Goal: Transaction & Acquisition: Purchase product/service

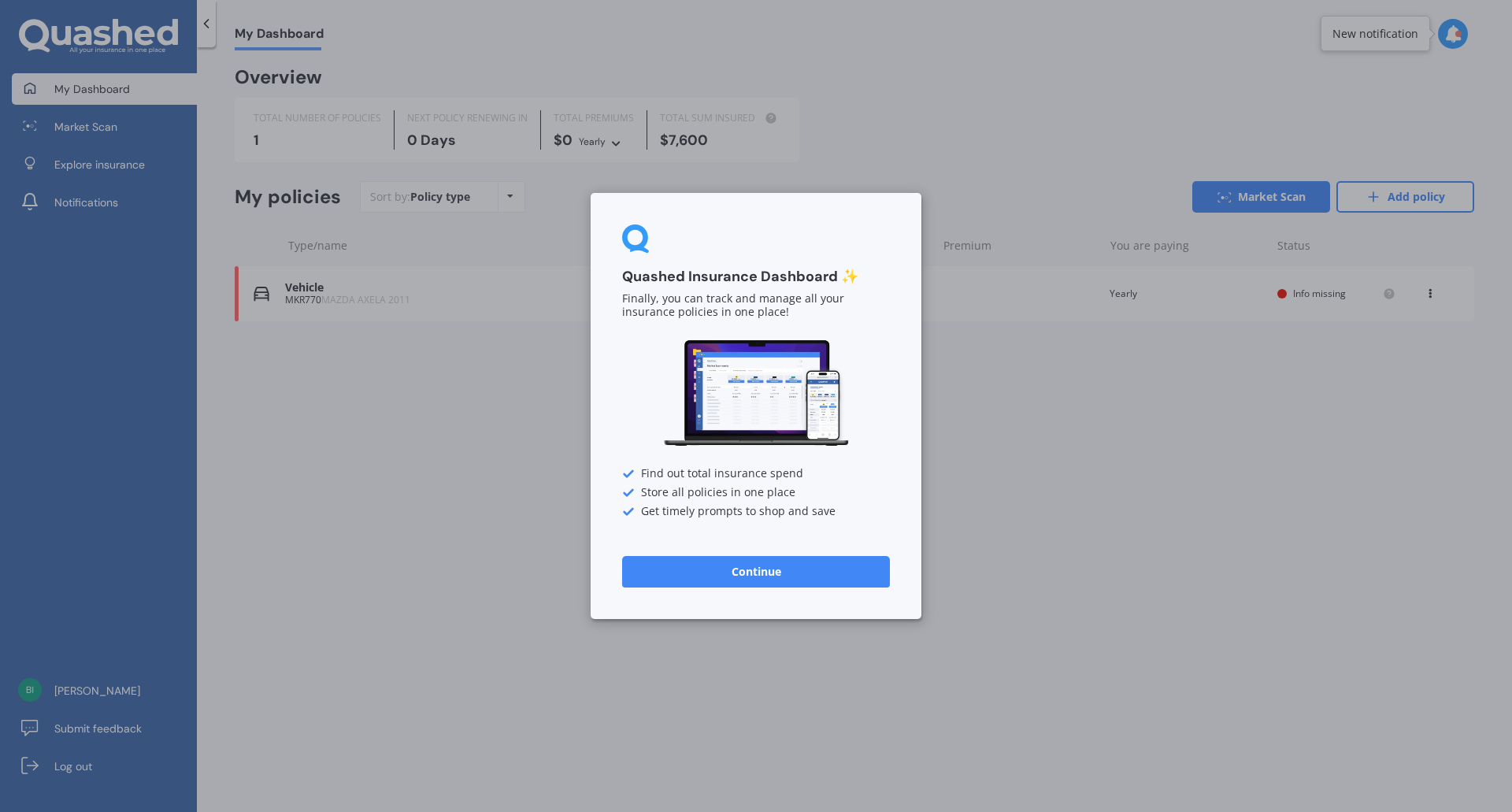
click at [768, 576] on button "Continue" at bounding box center [755, 571] width 268 height 32
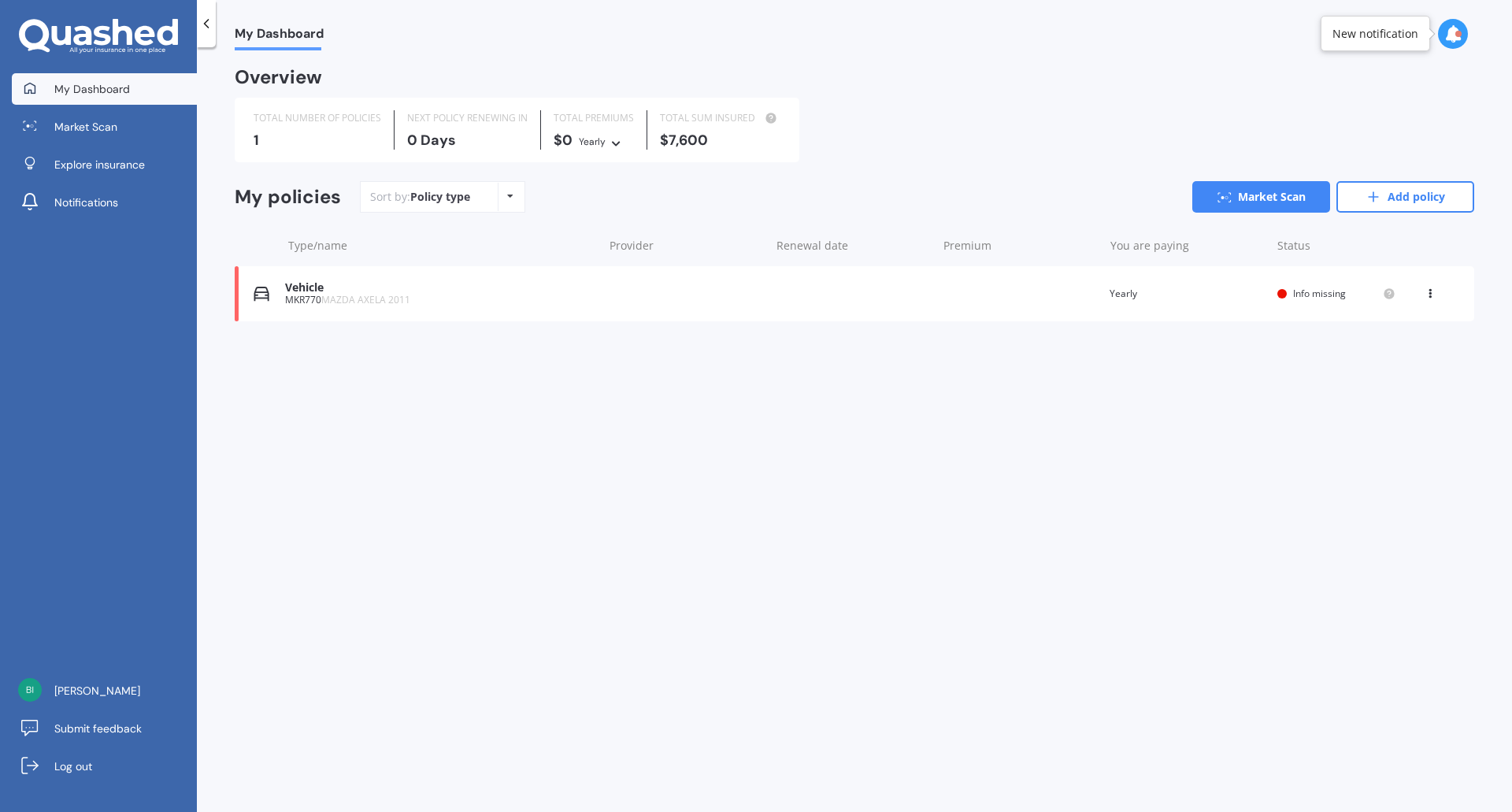
click at [1428, 293] on icon at bounding box center [1430, 291] width 11 height 9
click at [1386, 363] on div "Delete" at bounding box center [1395, 355] width 156 height 32
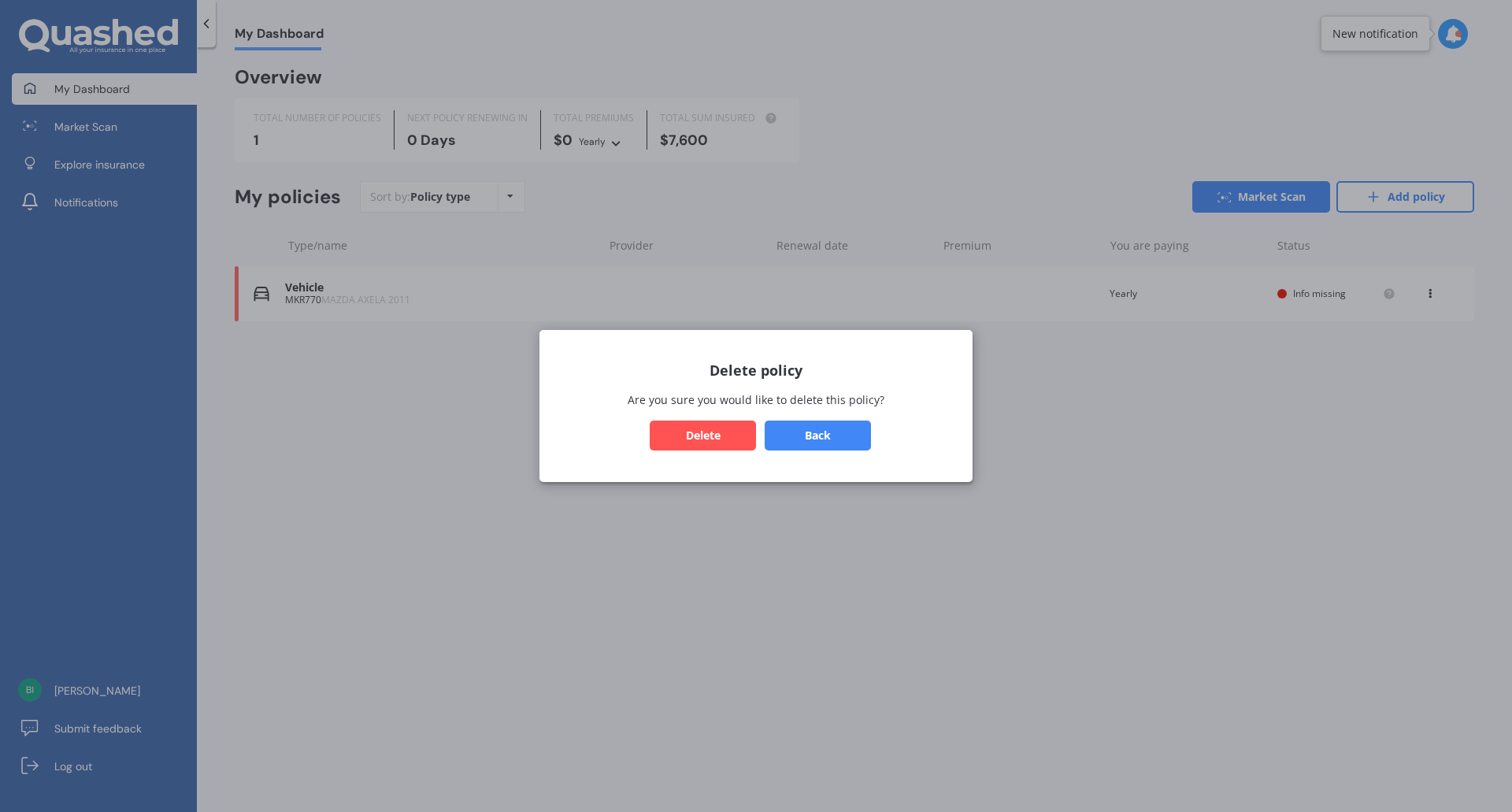
click at [878, 558] on div "Delete policy Are you sure you would like to delete this policy? Back Delete" at bounding box center [756, 406] width 1512 height 812
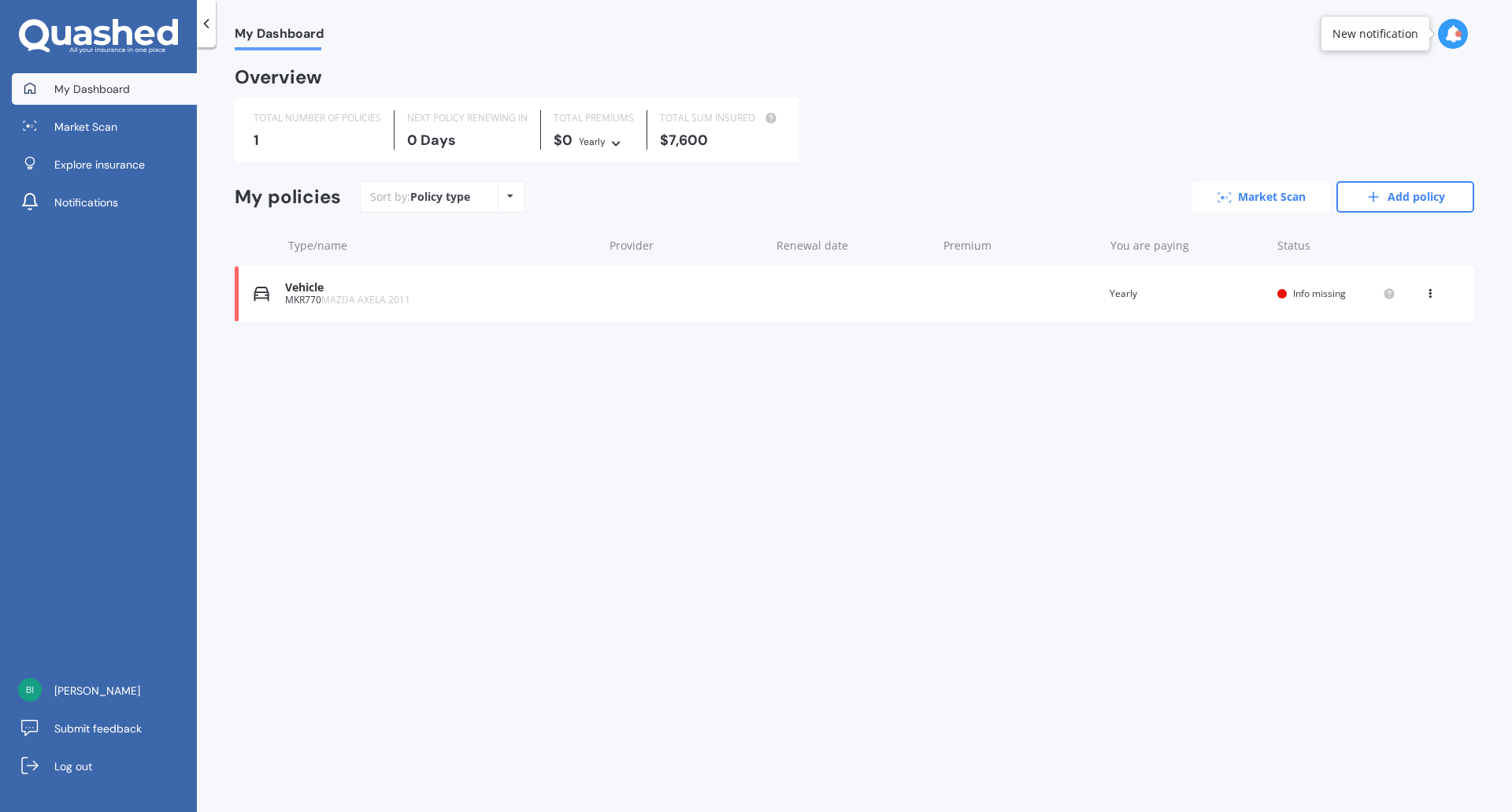
click at [1280, 195] on link "Market Scan" at bounding box center [1261, 197] width 138 height 32
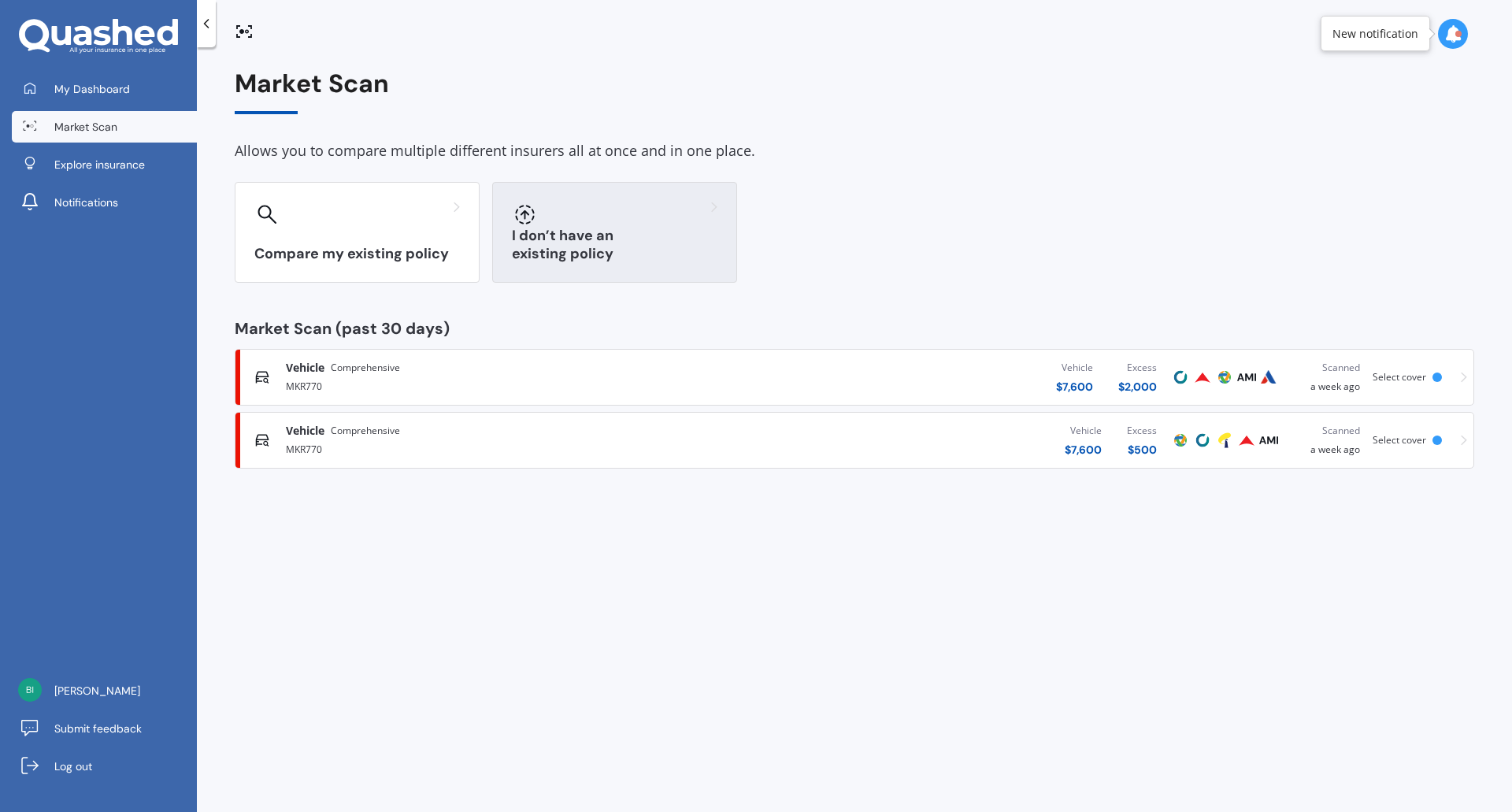
click at [654, 216] on div at bounding box center [614, 213] width 205 height 25
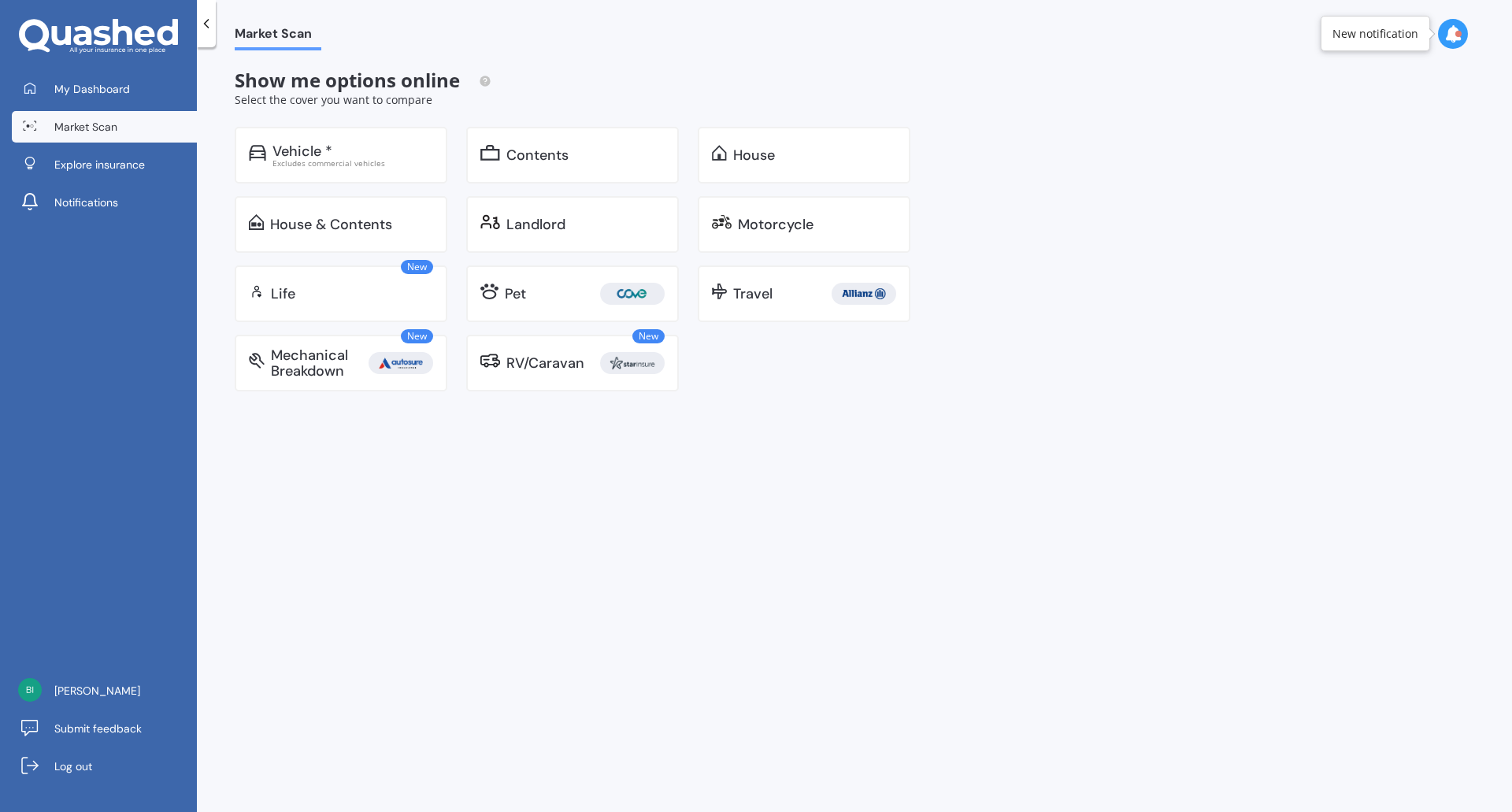
click at [270, 30] on span "Market Scan" at bounding box center [278, 36] width 87 height 21
click at [212, 22] on icon at bounding box center [206, 23] width 16 height 16
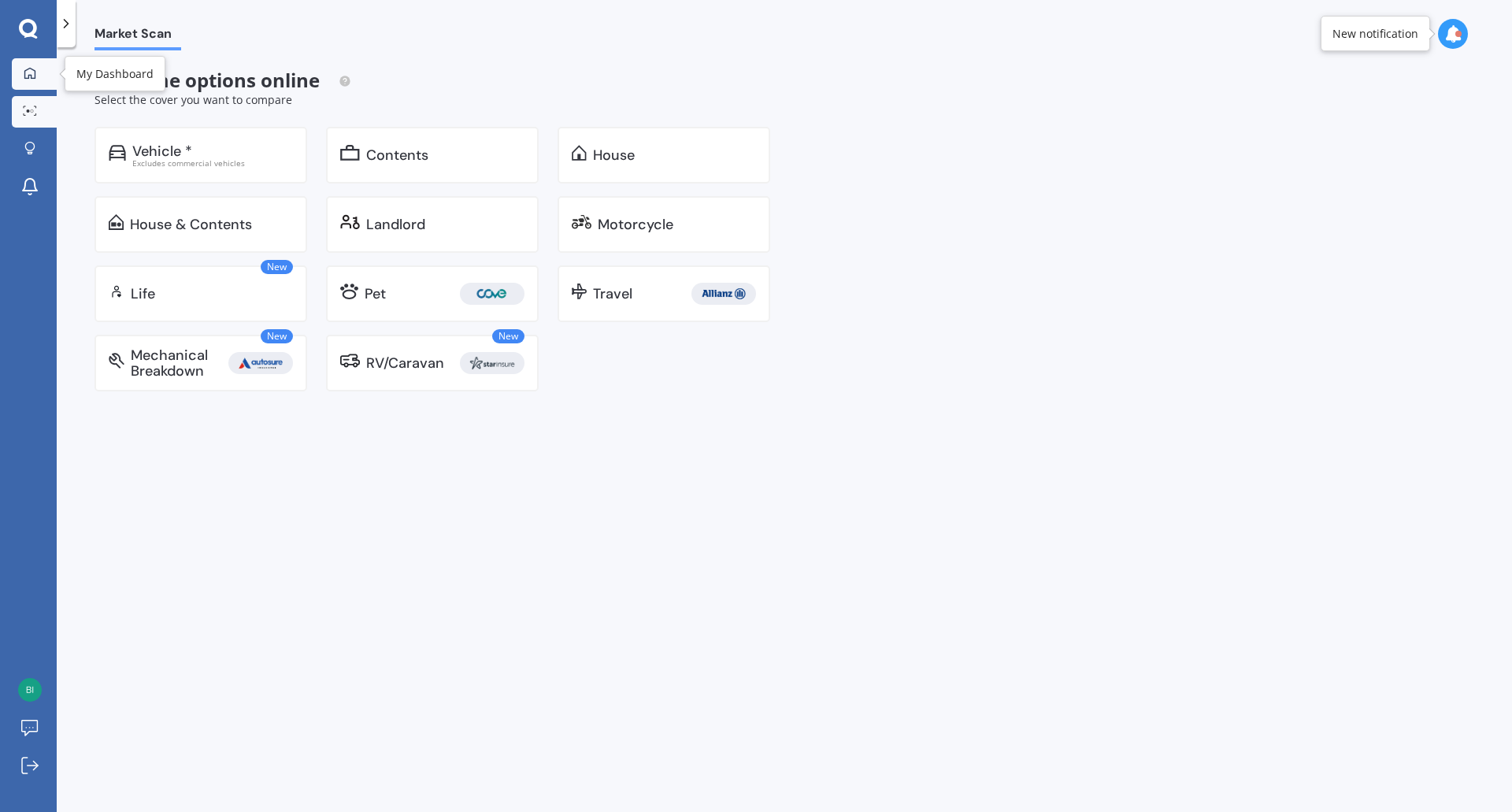
click at [43, 76] on link "My Dashboard" at bounding box center [34, 75] width 45 height 32
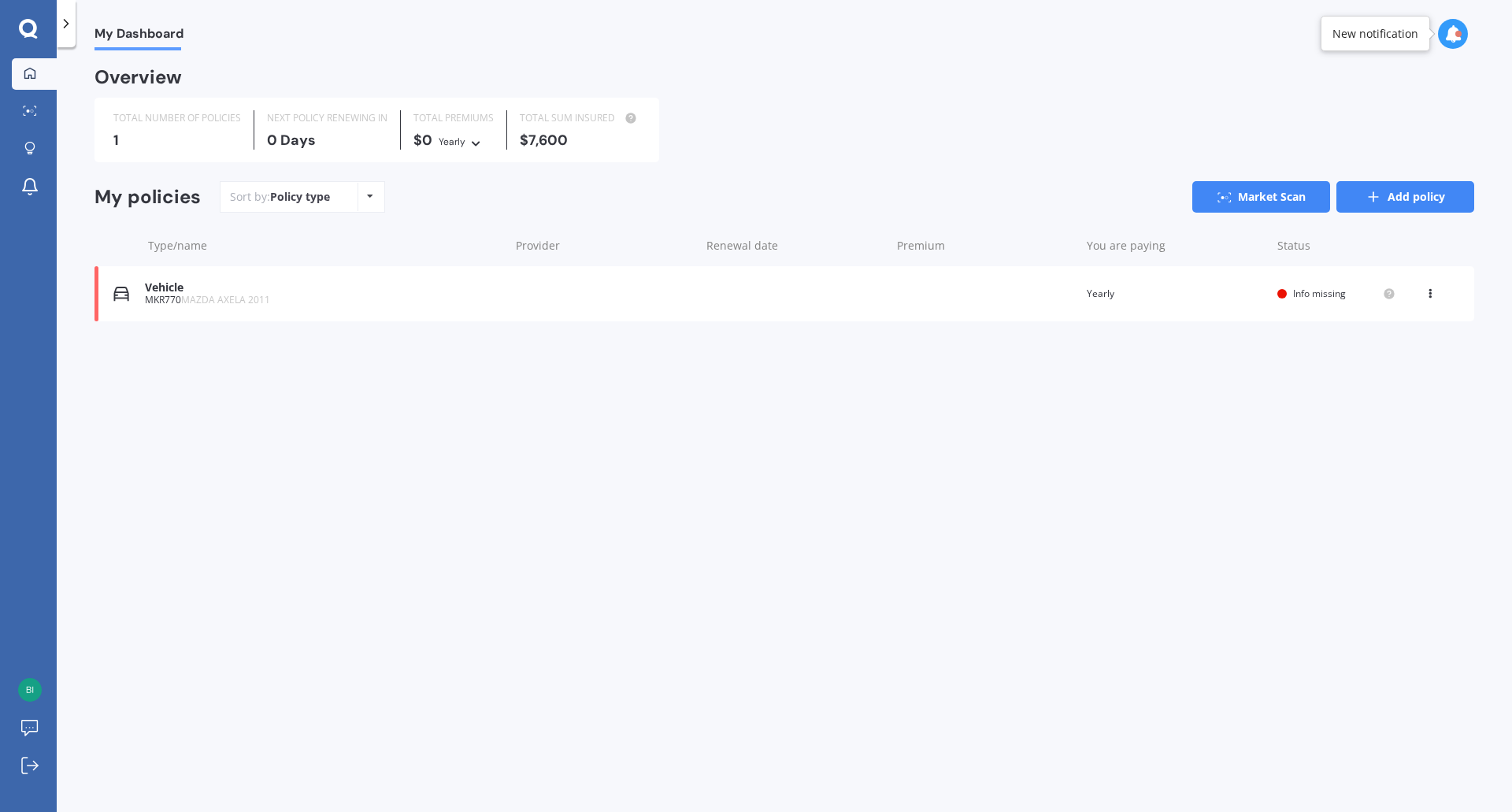
click at [1418, 200] on link "Add policy" at bounding box center [1406, 197] width 138 height 32
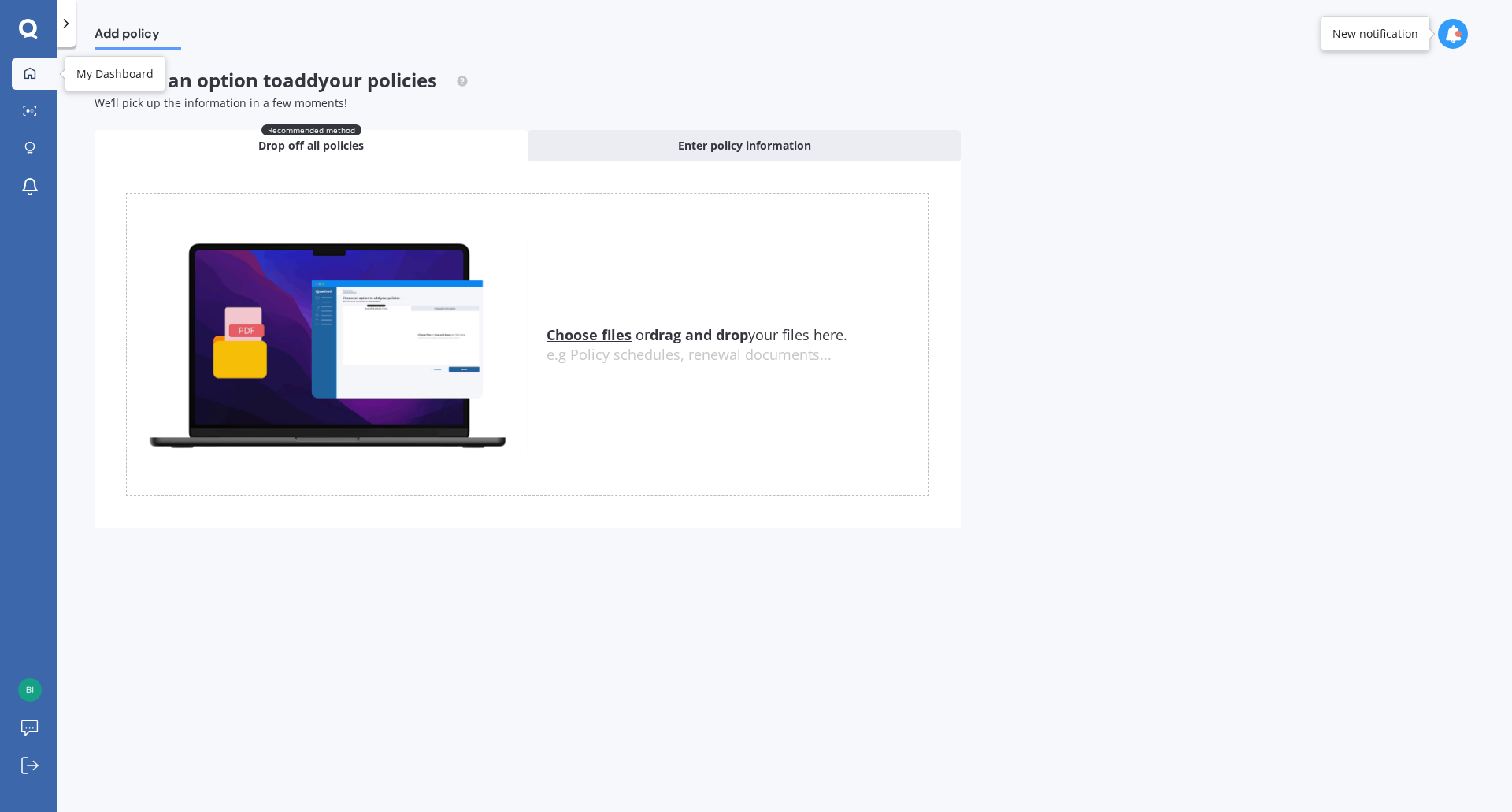
click at [29, 67] on icon at bounding box center [30, 74] width 13 height 13
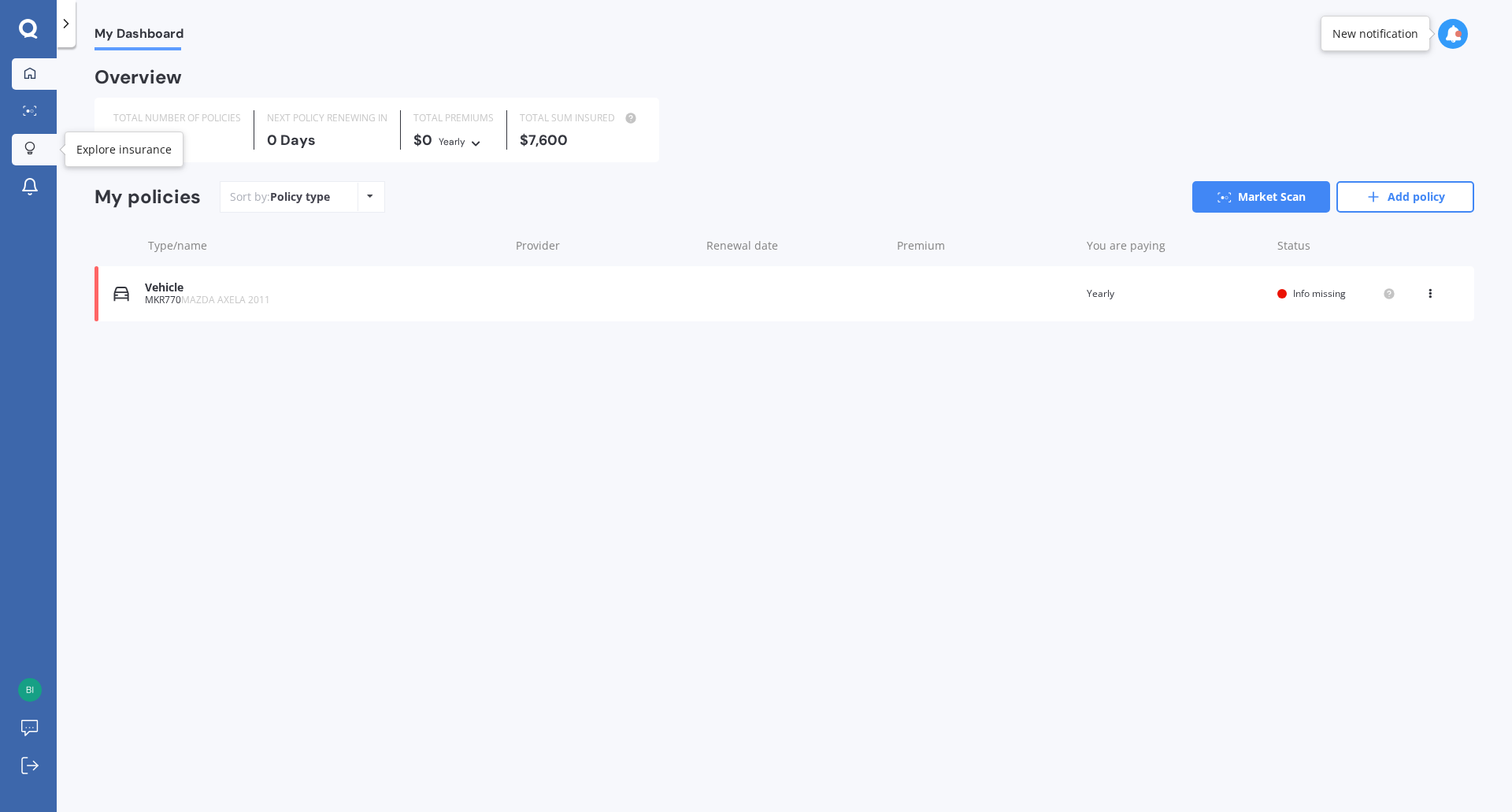
click at [33, 150] on icon at bounding box center [30, 146] width 9 height 9
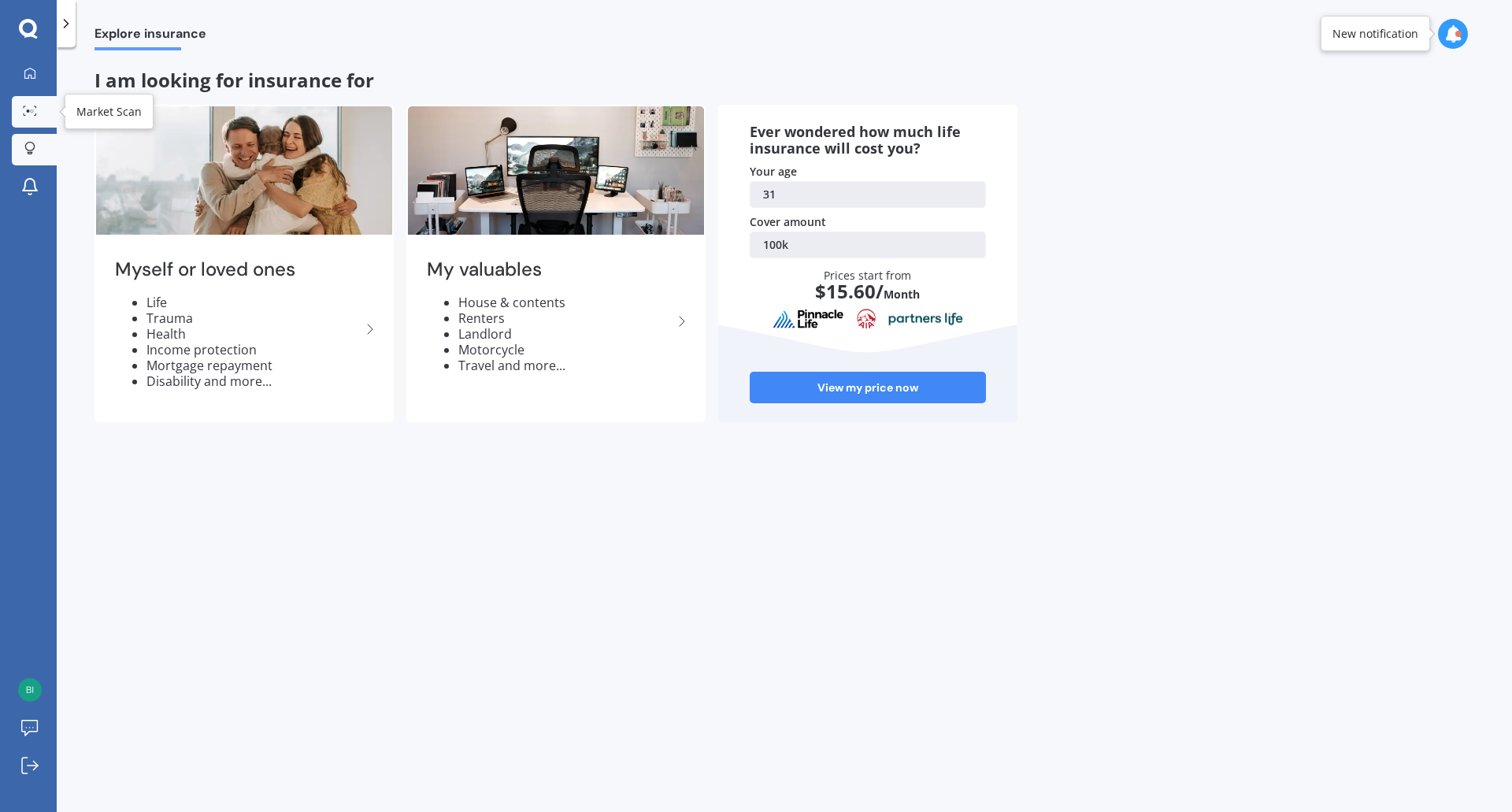
click at [34, 104] on link "Market Scan" at bounding box center [34, 112] width 45 height 32
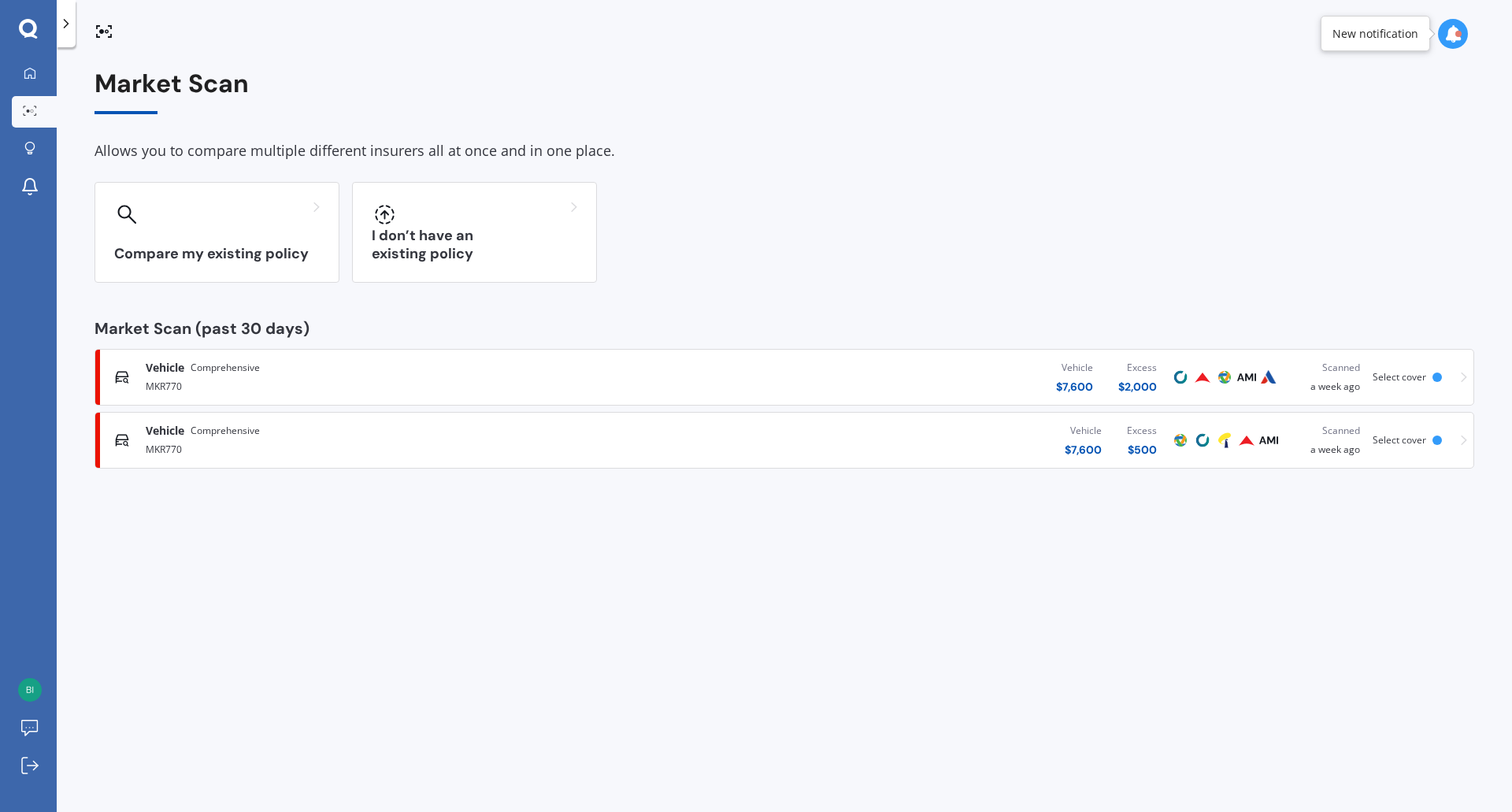
click at [32, 23] on icon at bounding box center [27, 27] width 18 height 18
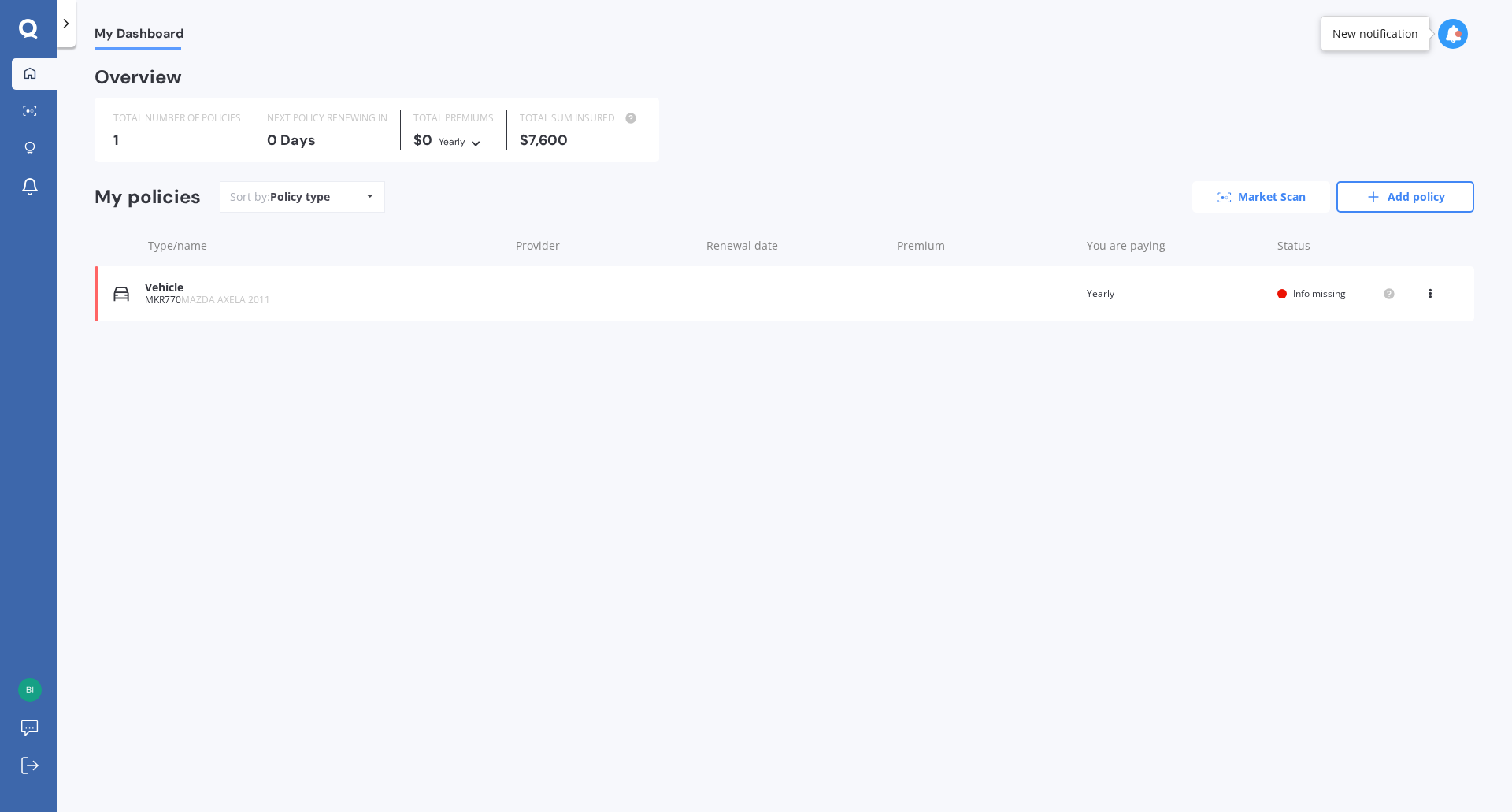
click at [1214, 200] on link "Market Scan" at bounding box center [1261, 197] width 138 height 32
click at [376, 195] on div "Policy type Alphabetical Date added Renewing next" at bounding box center [370, 197] width 24 height 28
click at [528, 561] on div "My Dashboard Overview TOTAL NUMBER OF POLICIES 1 NEXT POLICY RENEWING [DATE] TO…" at bounding box center [784, 433] width 1455 height 764
click at [34, 693] on img at bounding box center [29, 689] width 23 height 23
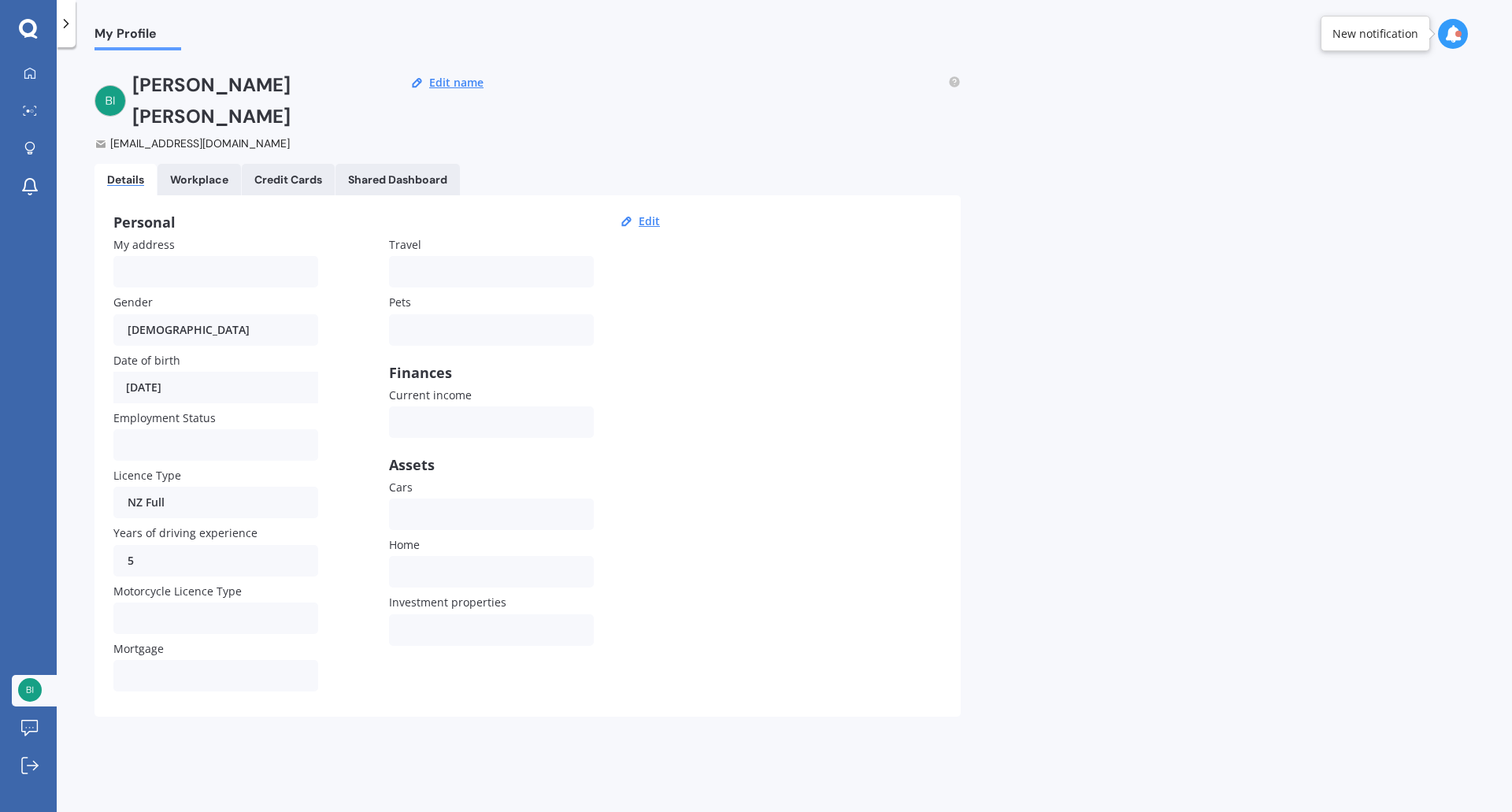
click at [34, 693] on img at bounding box center [29, 689] width 23 height 23
click at [297, 798] on div "My Profile [PERSON_NAME] [EMAIL_ADDRESS][DOMAIN_NAME] Edit name Details Workpla…" at bounding box center [784, 433] width 1455 height 764
click at [35, 28] on icon at bounding box center [27, 27] width 18 height 18
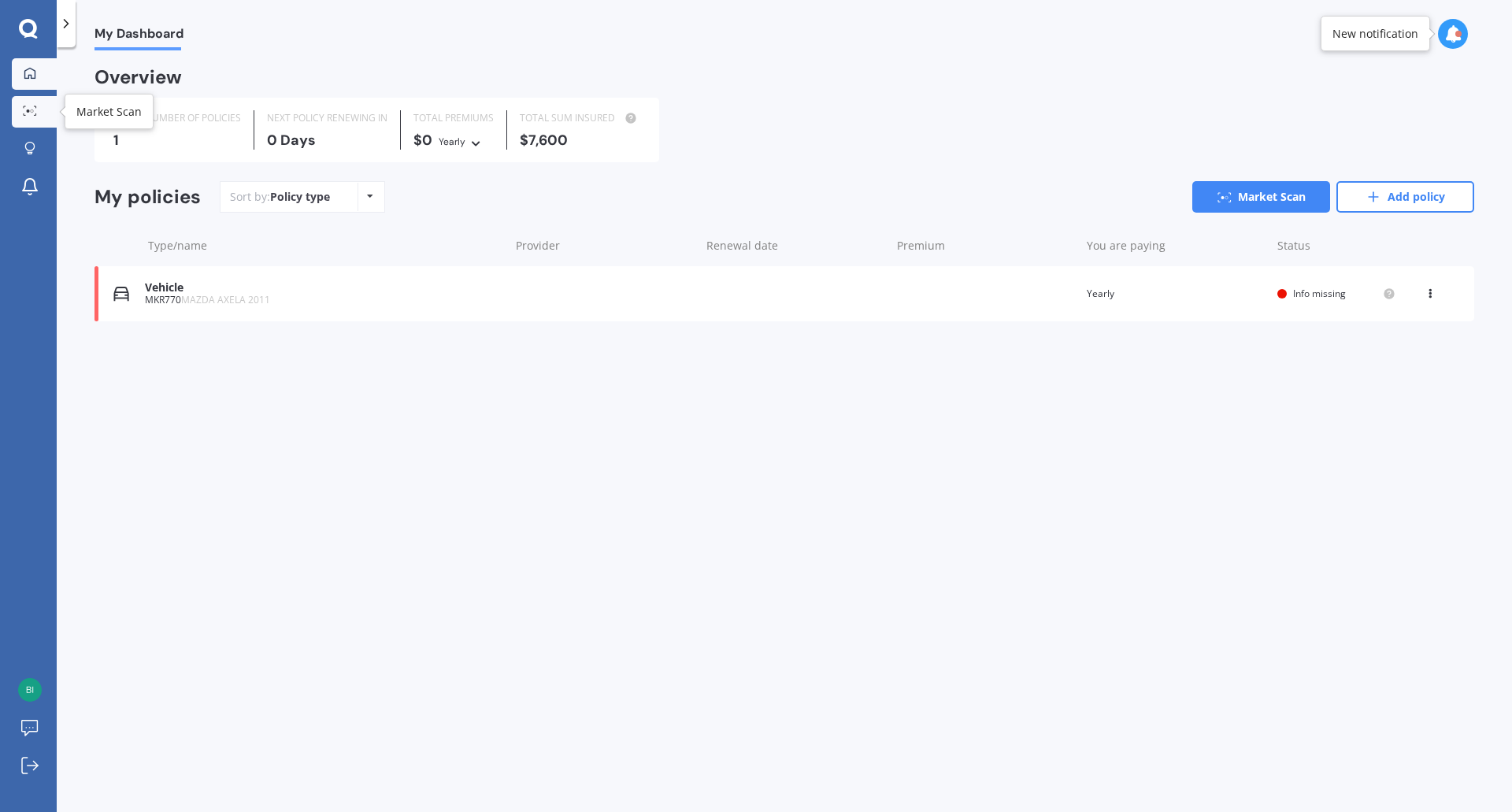
click at [45, 106] on link "Market Scan" at bounding box center [34, 112] width 45 height 32
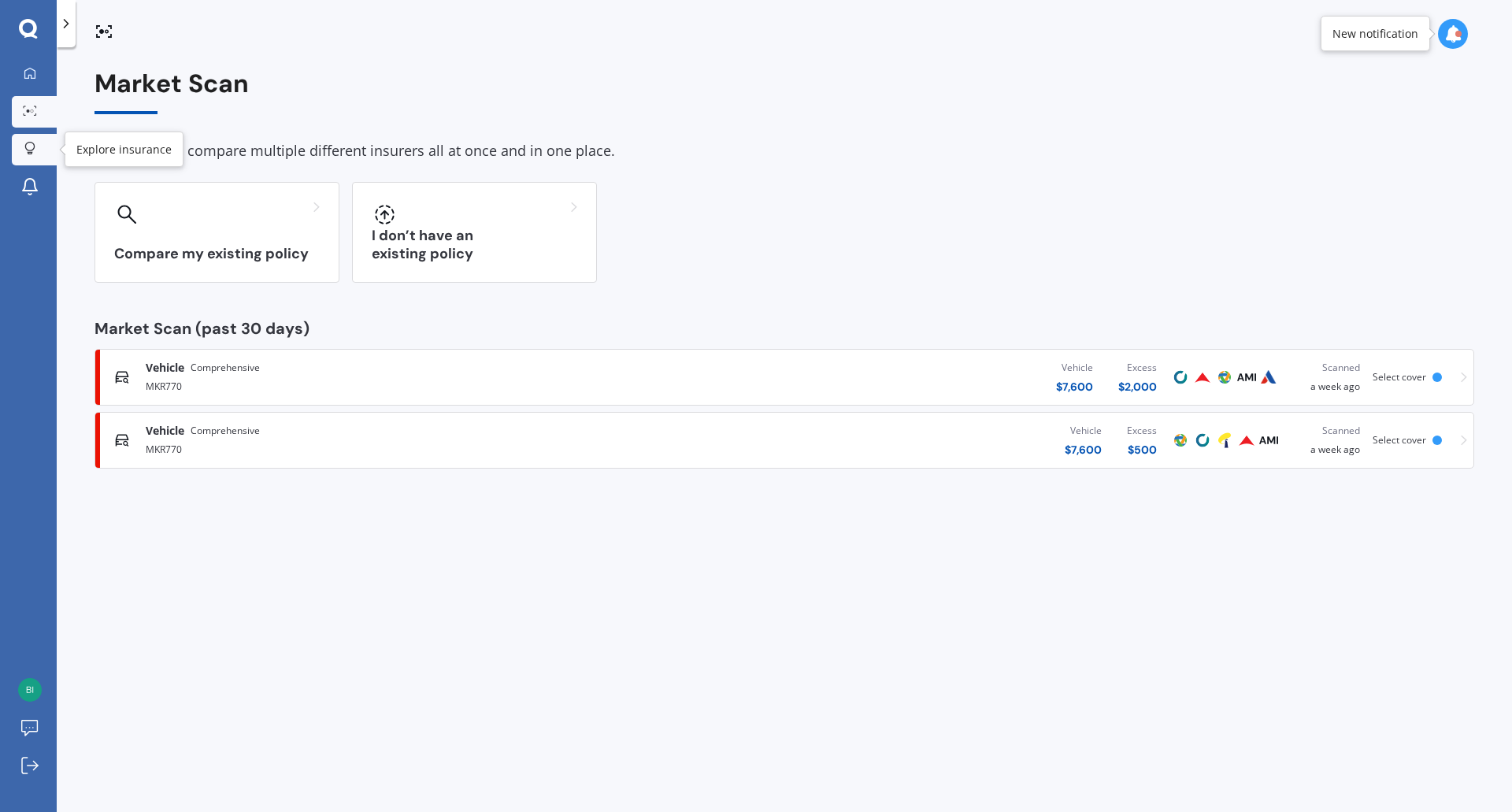
click at [37, 144] on div at bounding box center [29, 149] width 23 height 15
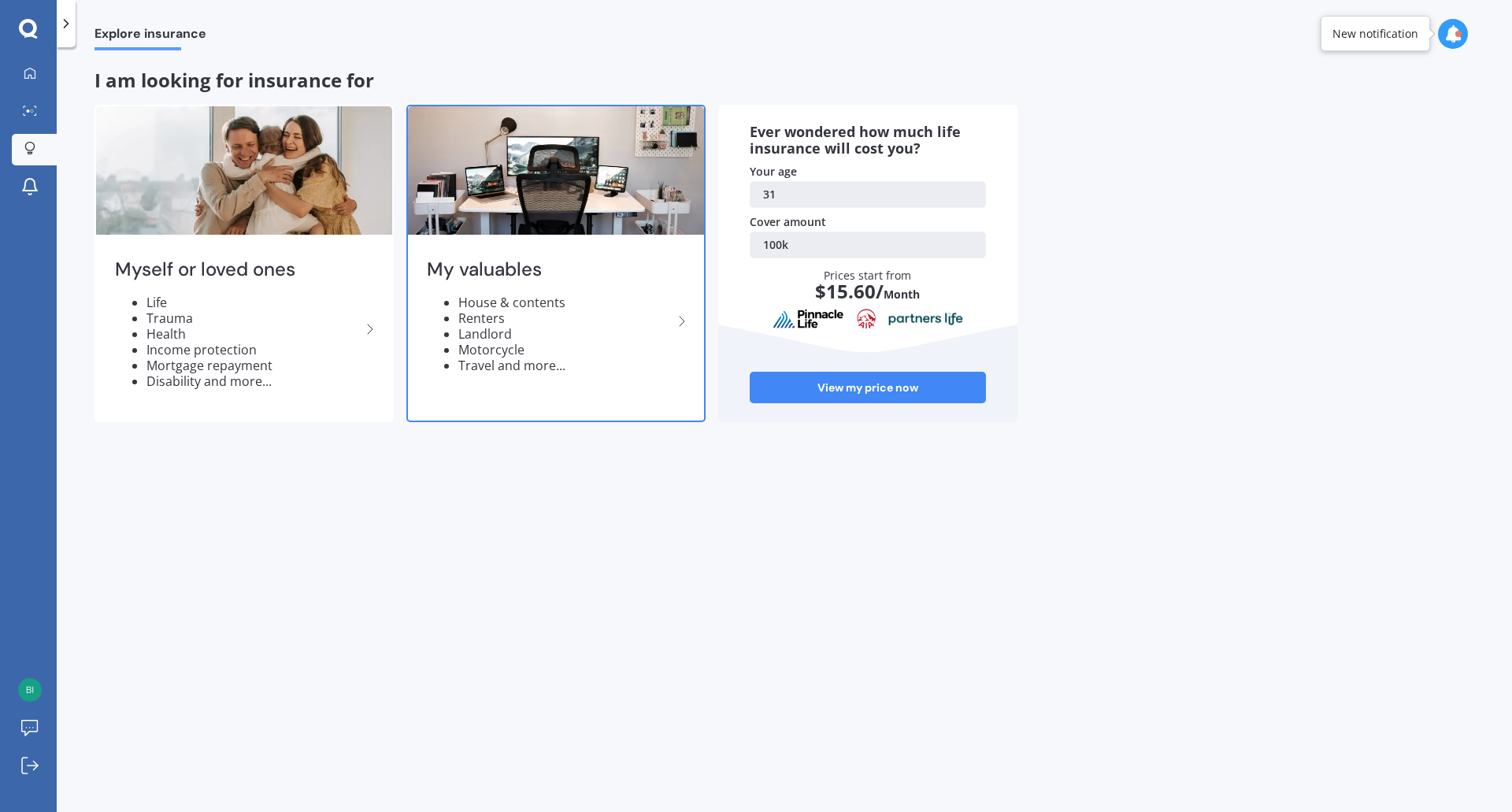
click at [638, 355] on li "Motorcycle" at bounding box center [566, 350] width 214 height 16
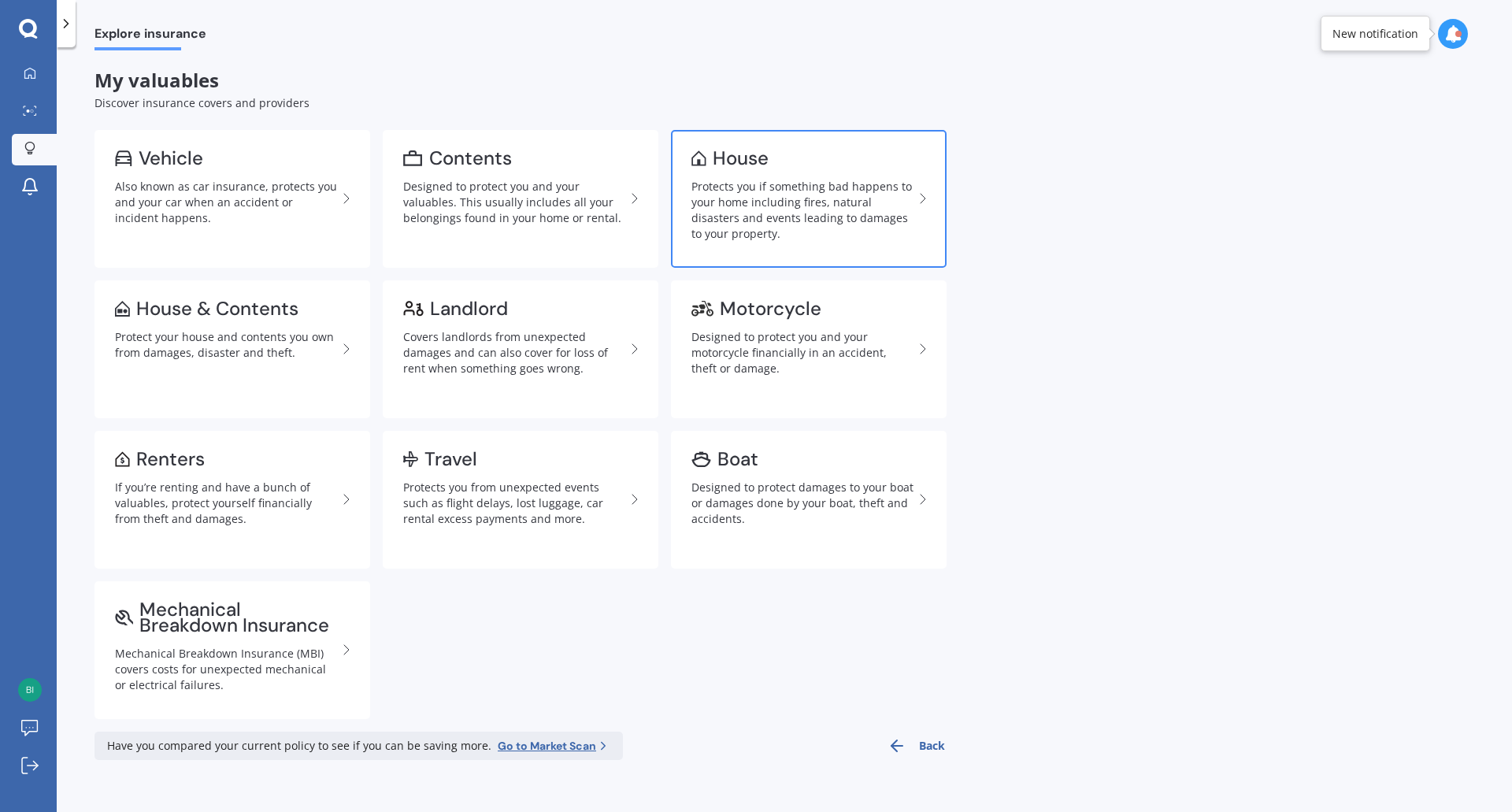
click at [768, 195] on div "Protects you if something bad happens to your home including fires, natural dis…" at bounding box center [803, 211] width 222 height 63
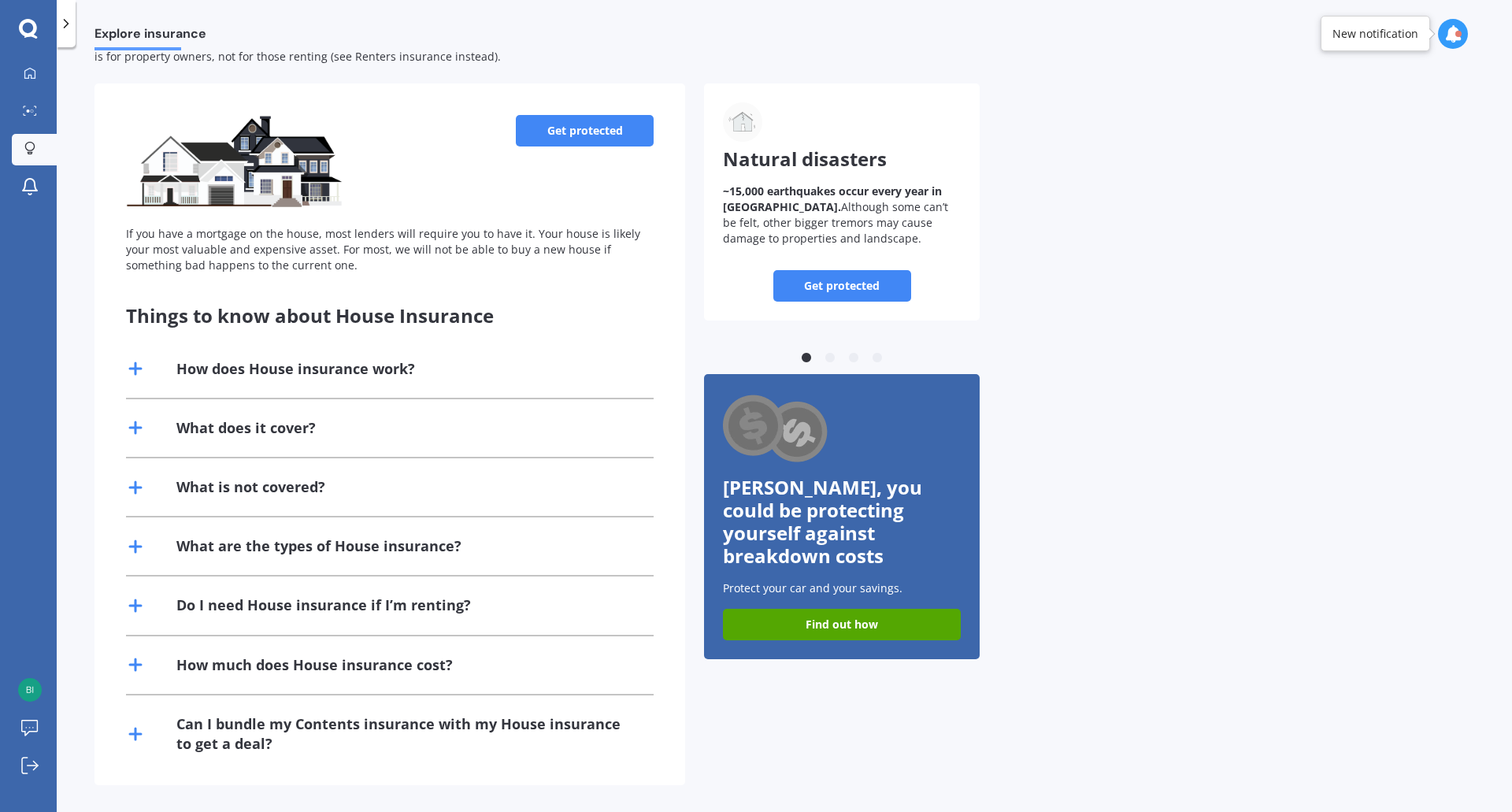
scroll to position [79, 0]
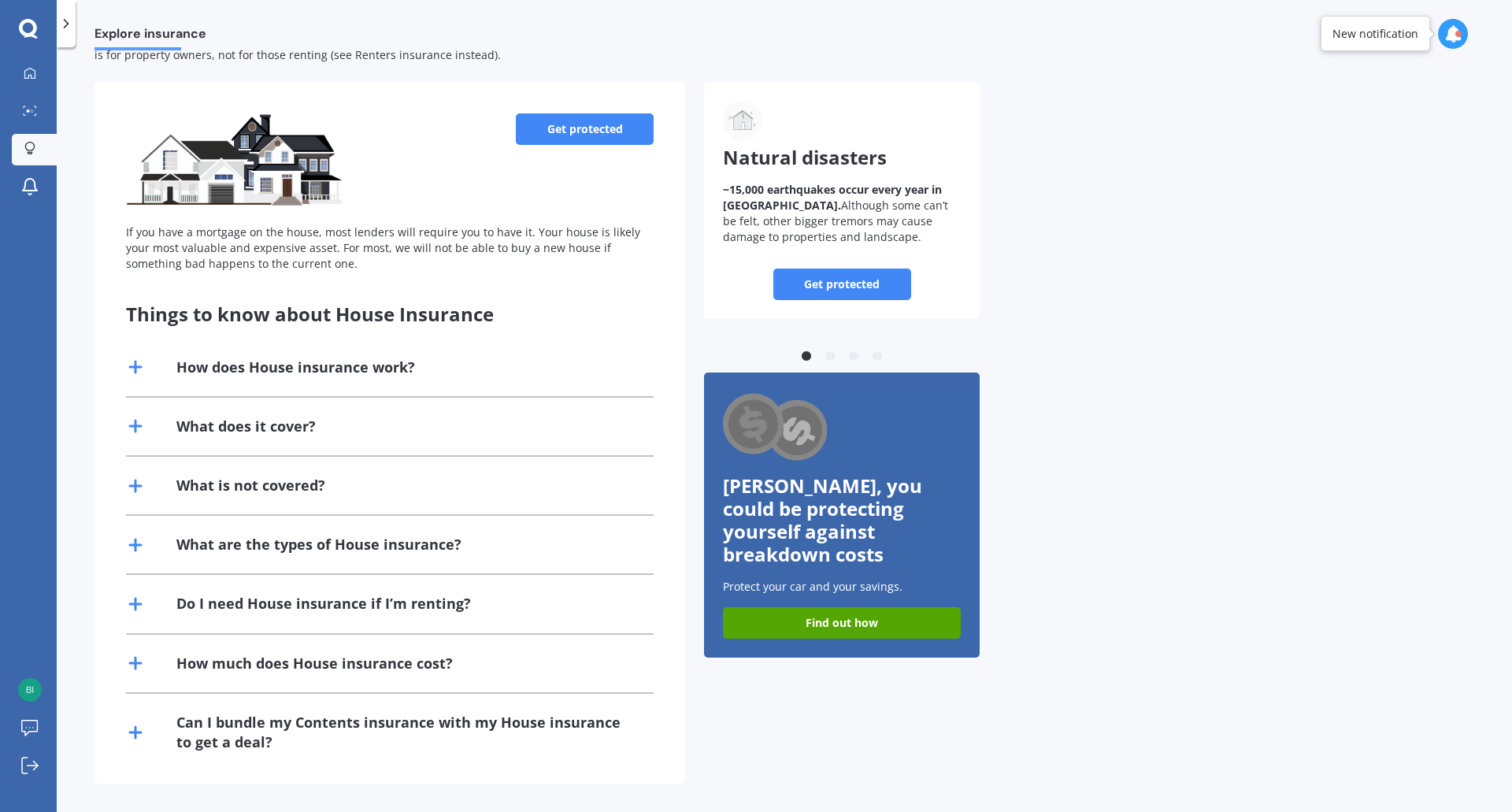
click at [616, 140] on link "Get protected" at bounding box center [584, 130] width 138 height 32
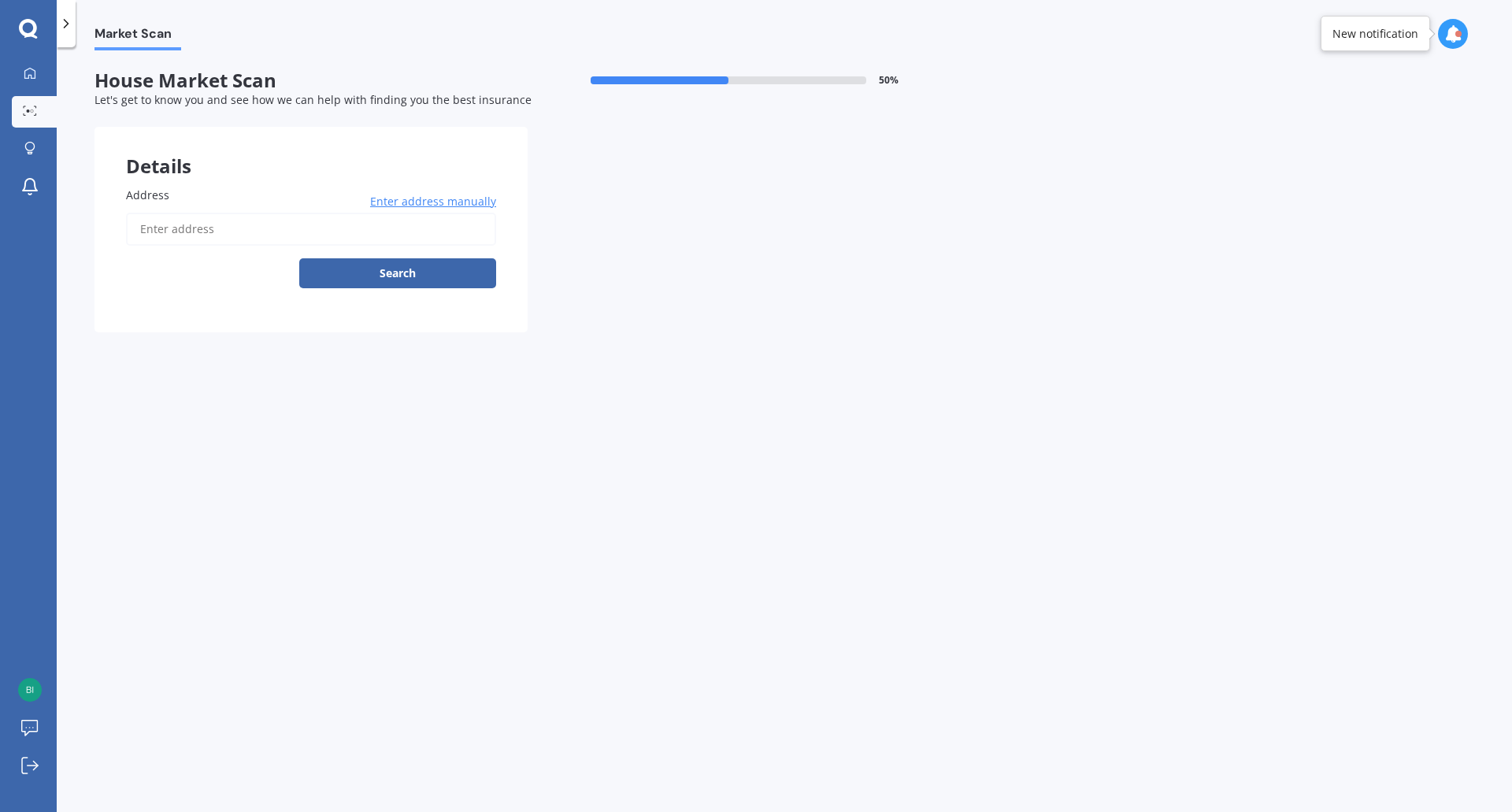
click at [197, 225] on input "Address" at bounding box center [310, 228] width 370 height 33
type input "[STREET_ADDRESS]"
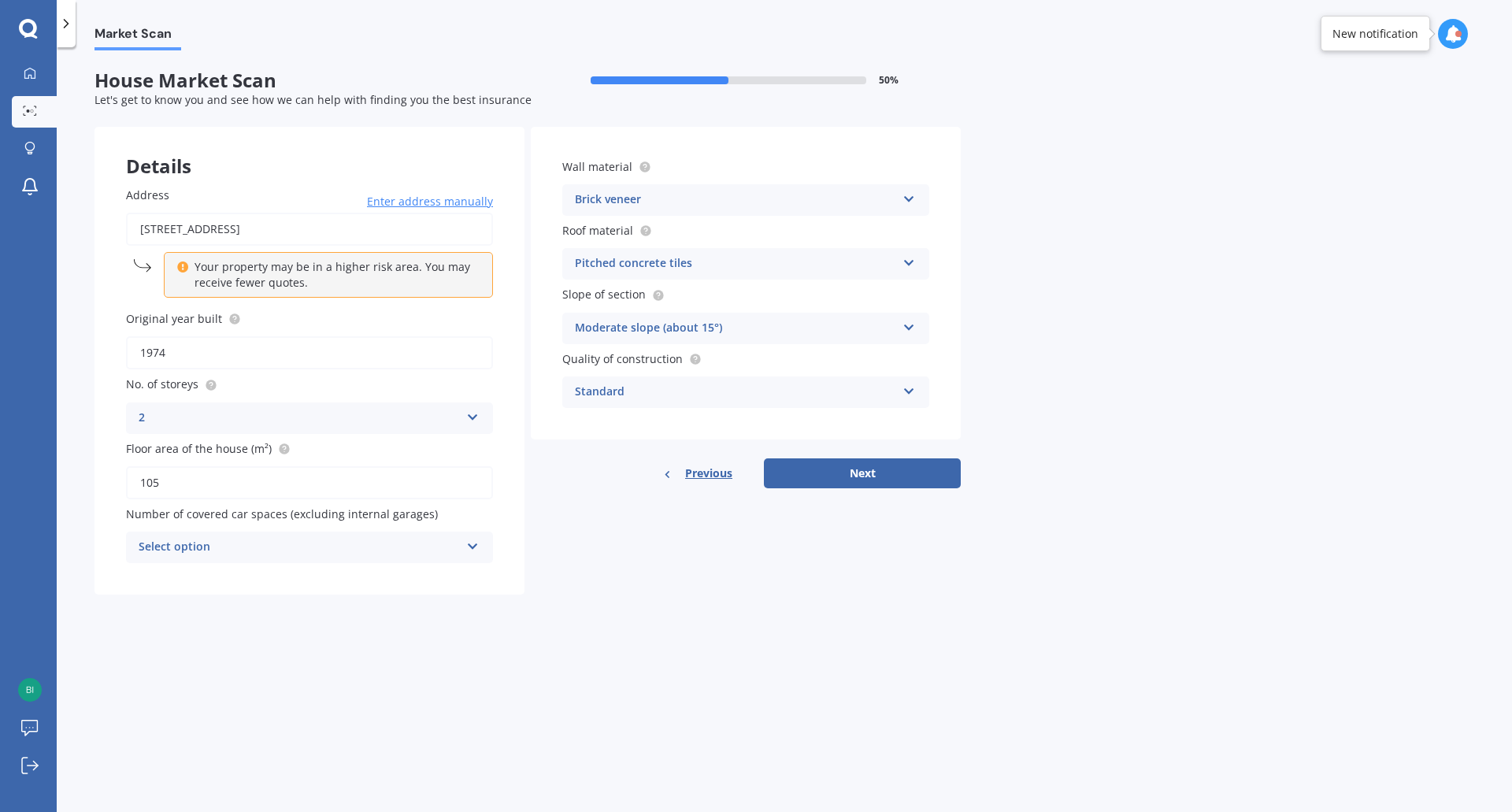
click at [449, 544] on div "Select option" at bounding box center [299, 547] width 322 height 19
click at [202, 612] on div "1" at bounding box center [309, 606] width 365 height 28
click at [912, 265] on icon at bounding box center [909, 260] width 13 height 11
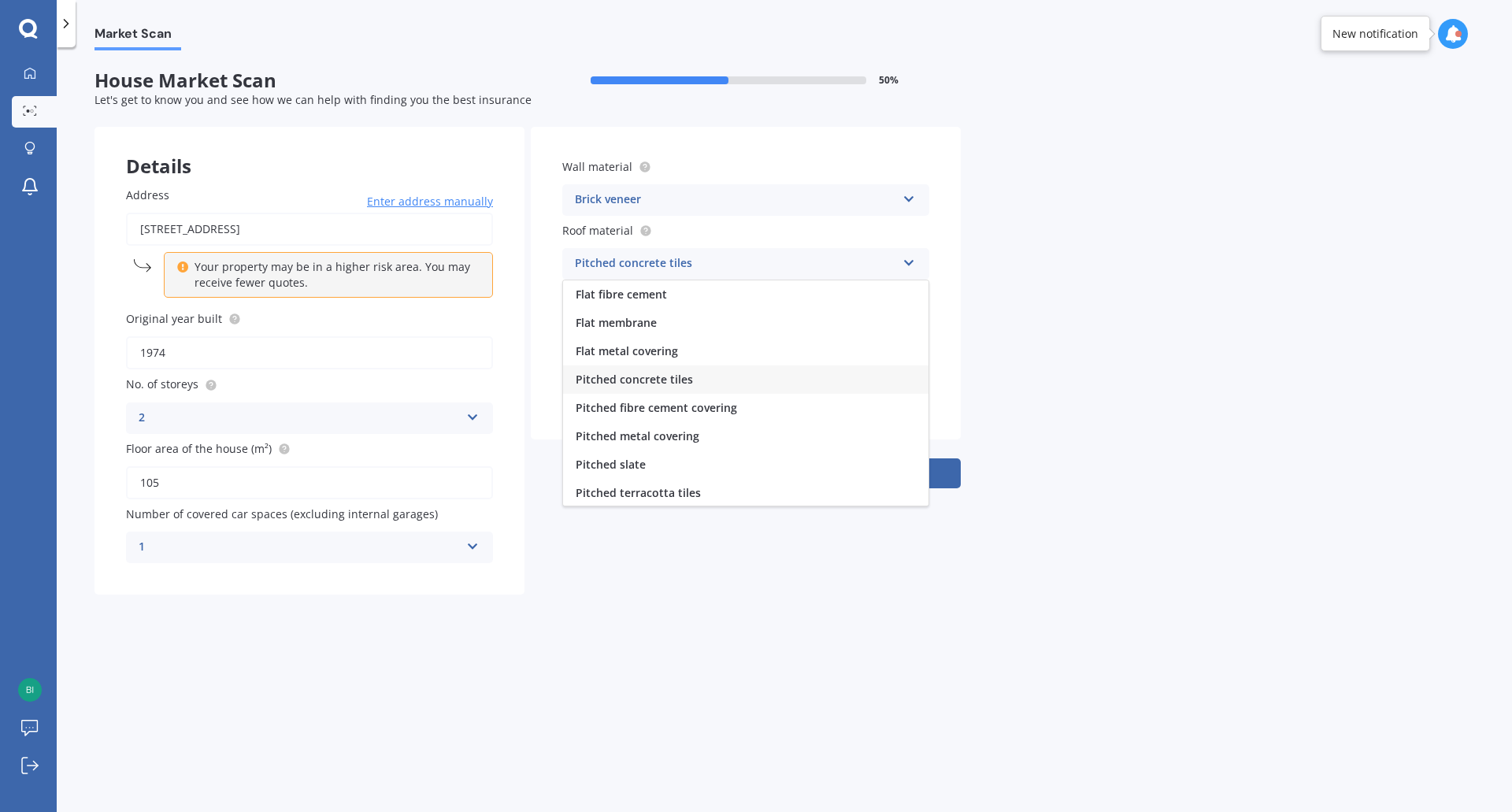
click at [1244, 464] on div "Market Scan House Market Scan 50 % Let's get to know you and see how we can hel…" at bounding box center [784, 433] width 1455 height 764
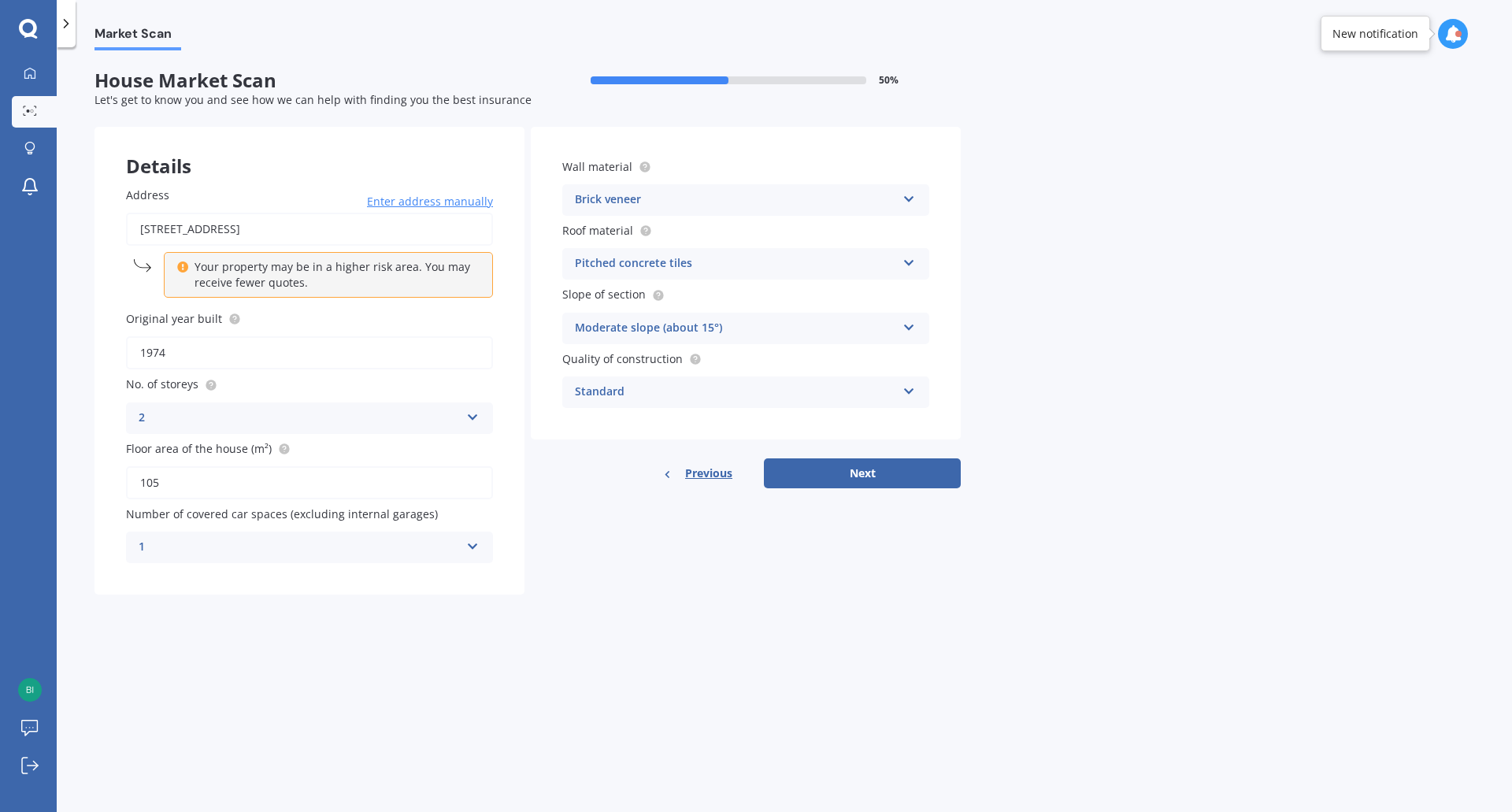
click at [909, 327] on icon at bounding box center [909, 324] width 13 height 11
click at [929, 634] on div "Market Scan House Market Scan 50 % Let's get to know you and see how we can hel…" at bounding box center [784, 433] width 1455 height 764
click at [905, 327] on icon at bounding box center [909, 324] width 13 height 11
click at [844, 624] on div "Market Scan House Market Scan 50 % Let's get to know you and see how we can hel…" at bounding box center [784, 433] width 1455 height 764
click at [885, 469] on button "Next" at bounding box center [861, 474] width 197 height 30
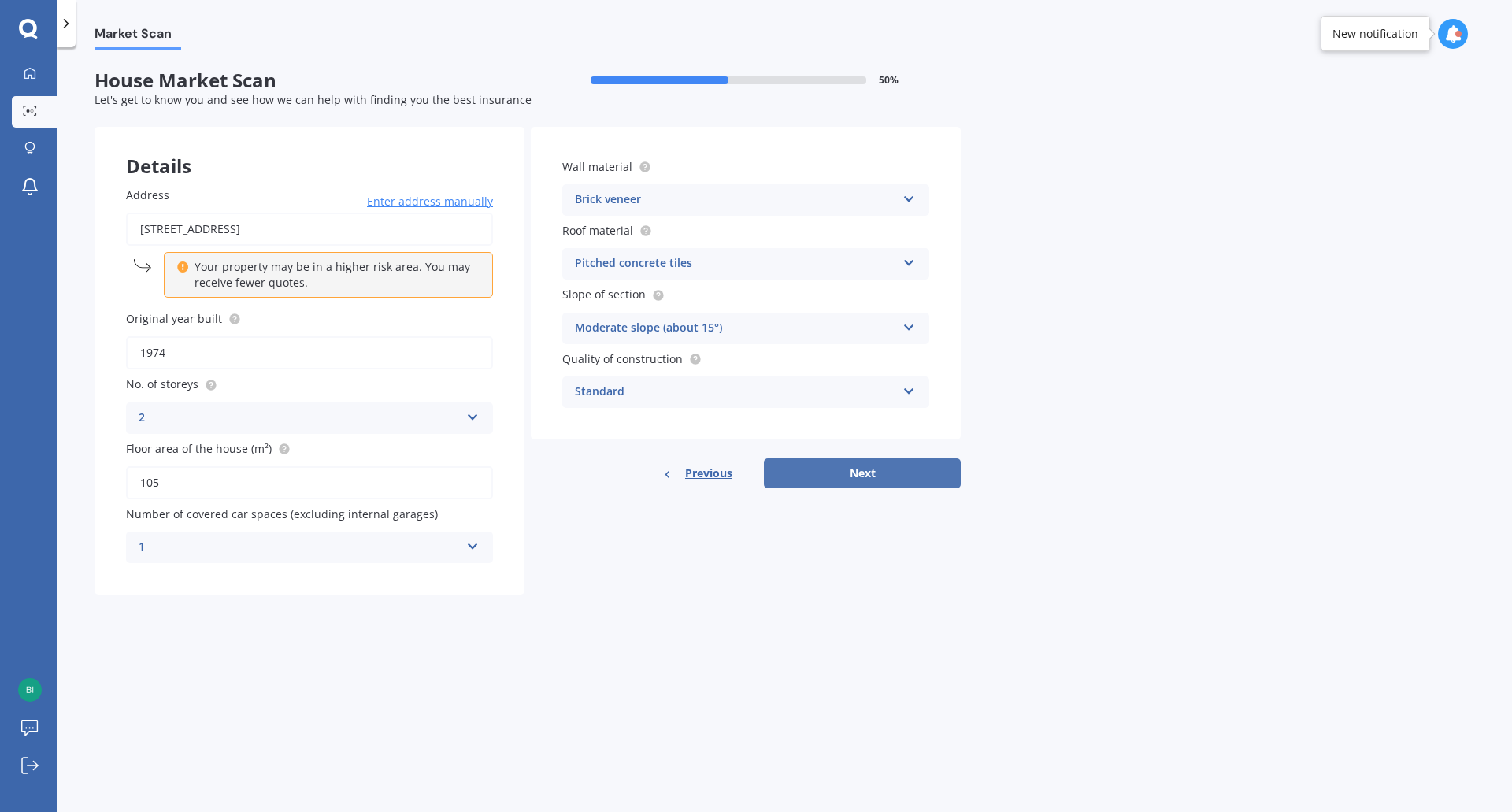
select select "21"
select select "03"
select select "1994"
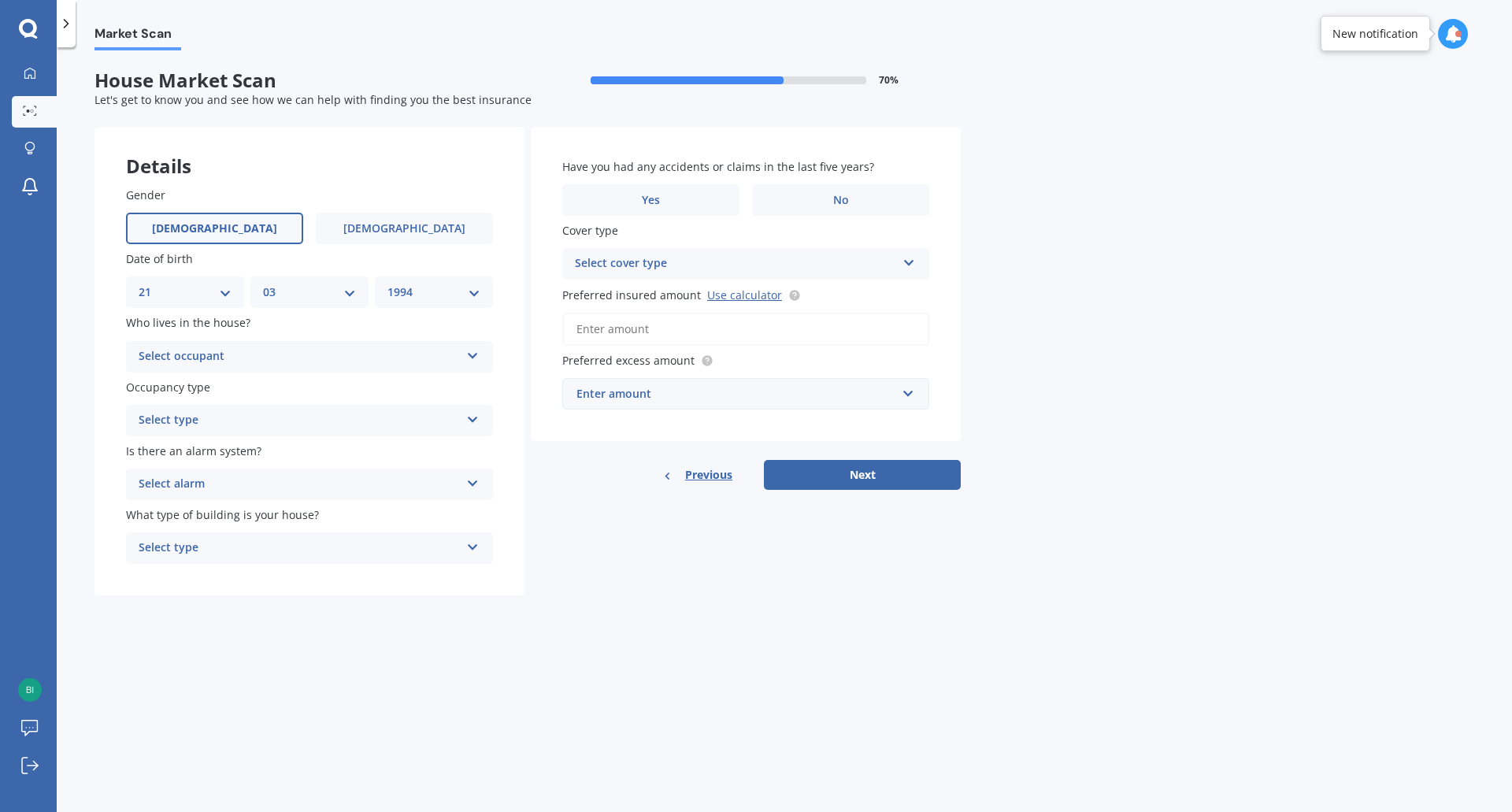
click at [466, 352] on icon at bounding box center [473, 353] width 13 height 11
click at [296, 389] on div "Owner" at bounding box center [309, 387] width 365 height 28
click at [470, 420] on icon at bounding box center [473, 417] width 13 height 11
click at [241, 451] on div "Permanent" at bounding box center [309, 451] width 365 height 28
click at [472, 484] on icon at bounding box center [473, 480] width 13 height 11
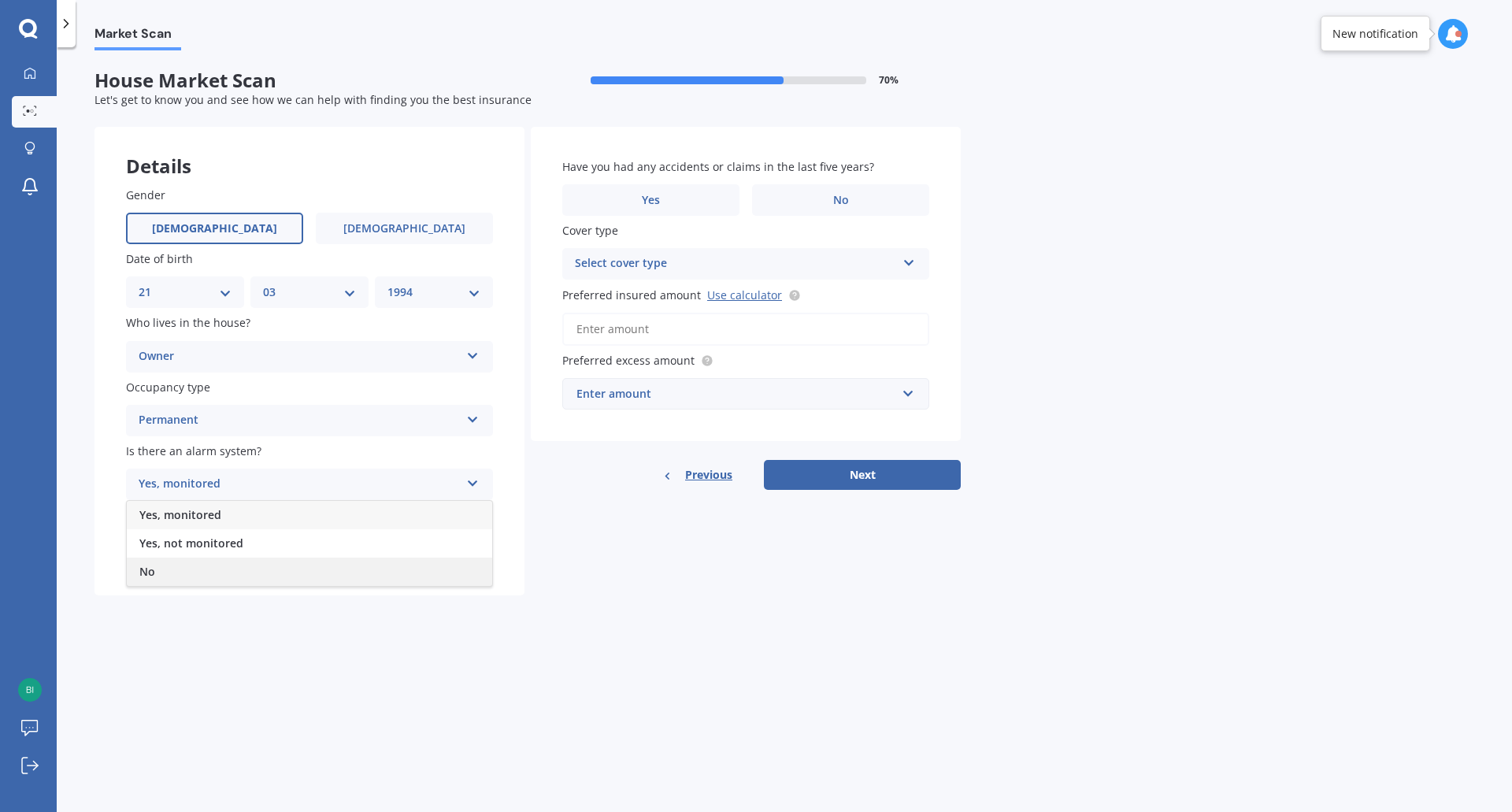
click at [163, 566] on div "No" at bounding box center [309, 571] width 365 height 28
click at [469, 550] on icon at bounding box center [473, 544] width 13 height 11
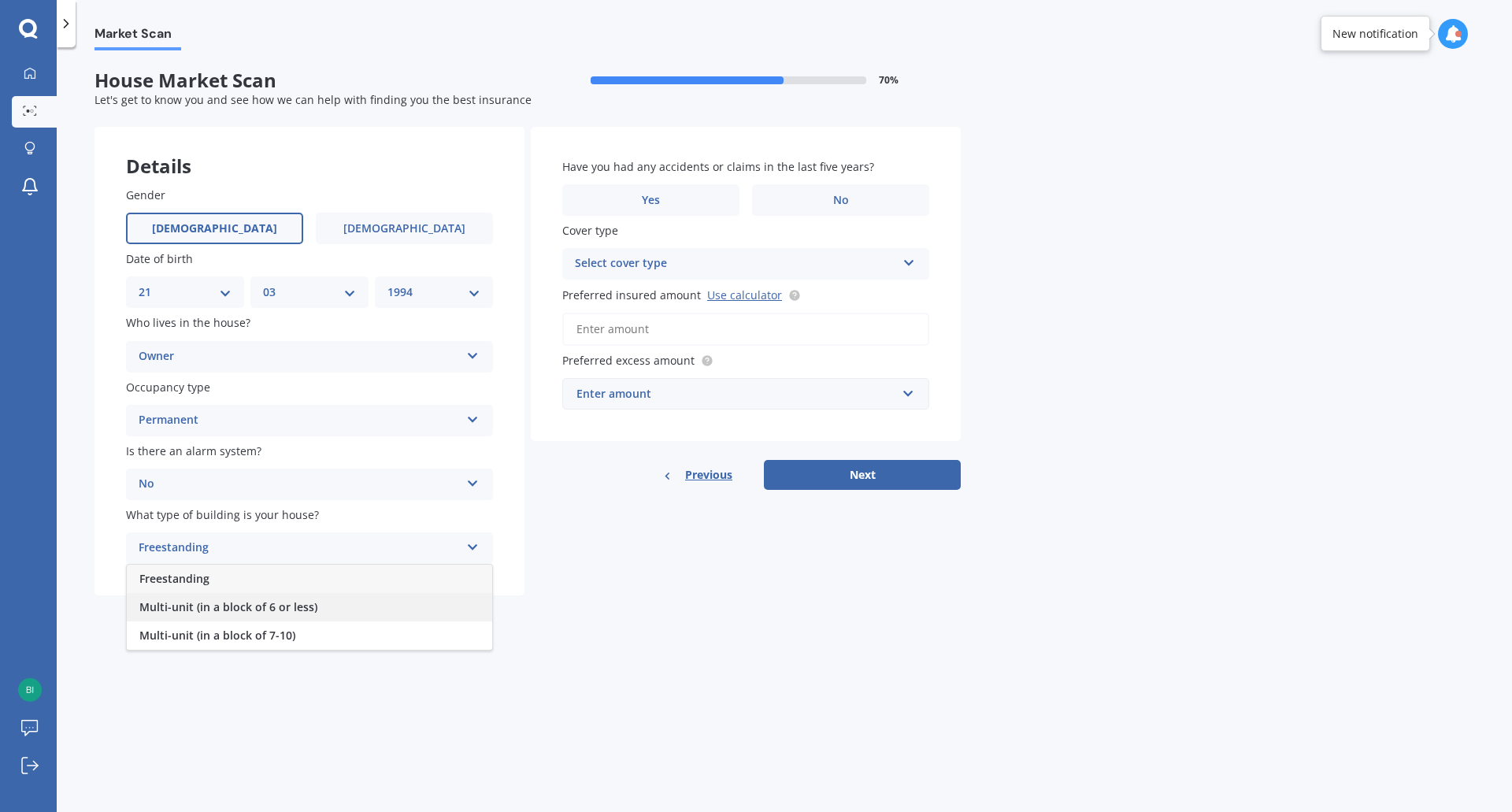
click at [300, 606] on span "Multi-unit (in a block of 6 or less)" at bounding box center [228, 607] width 178 height 15
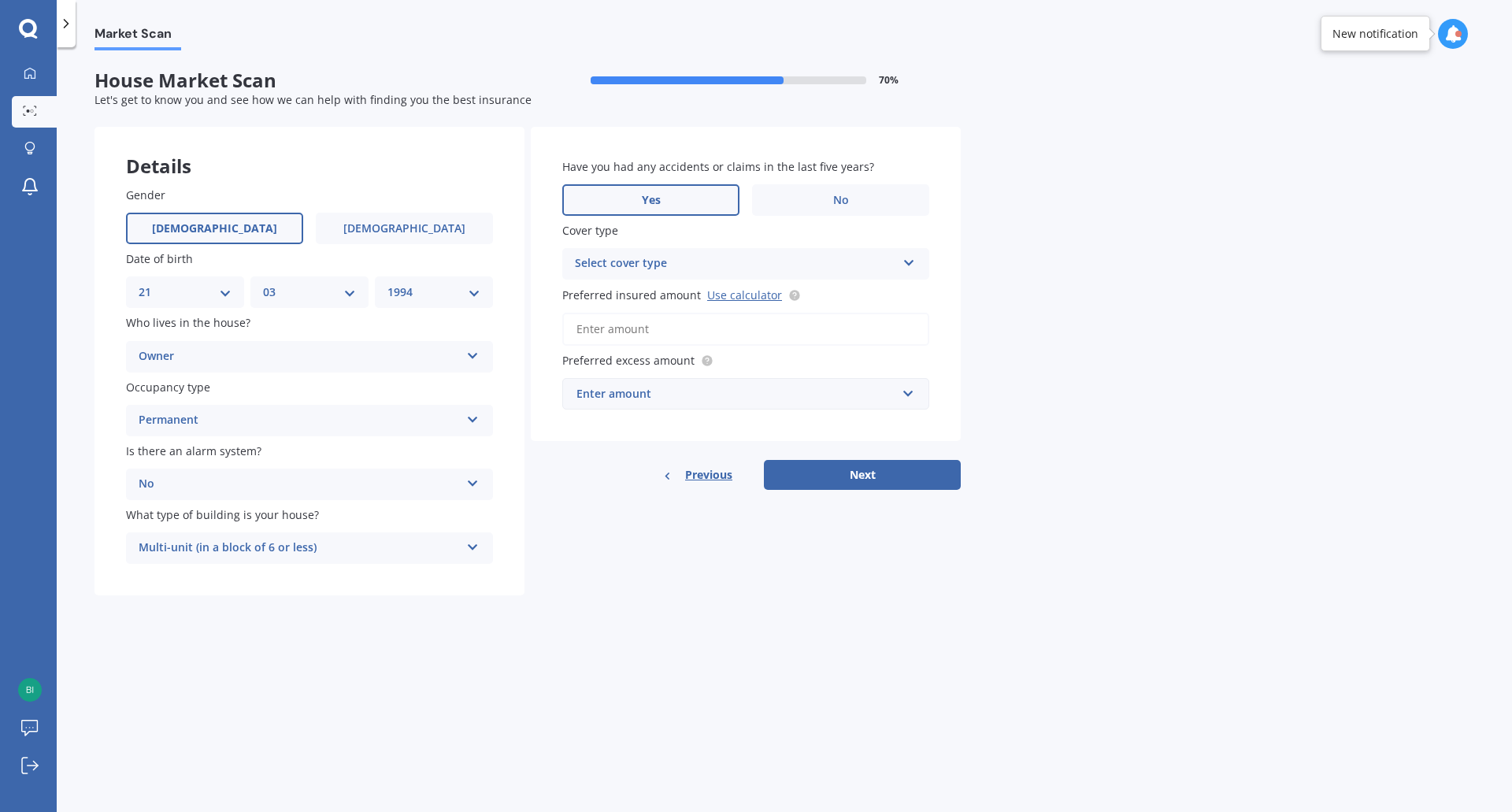
click at [697, 208] on label "Yes" at bounding box center [651, 200] width 177 height 32
click at [0, 0] on input "Yes" at bounding box center [0, 0] width 0 height 0
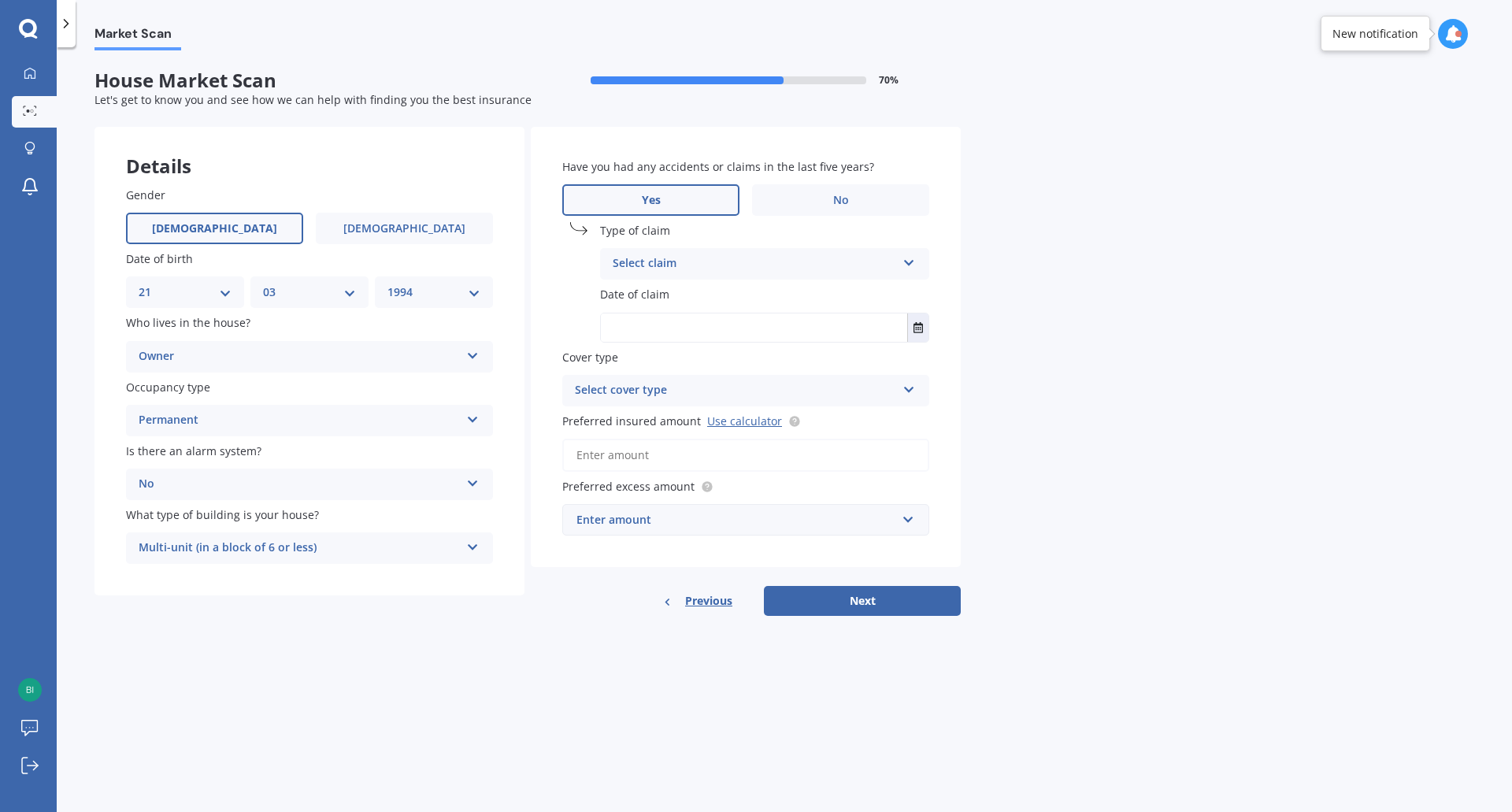
click at [914, 262] on icon at bounding box center [909, 260] width 13 height 11
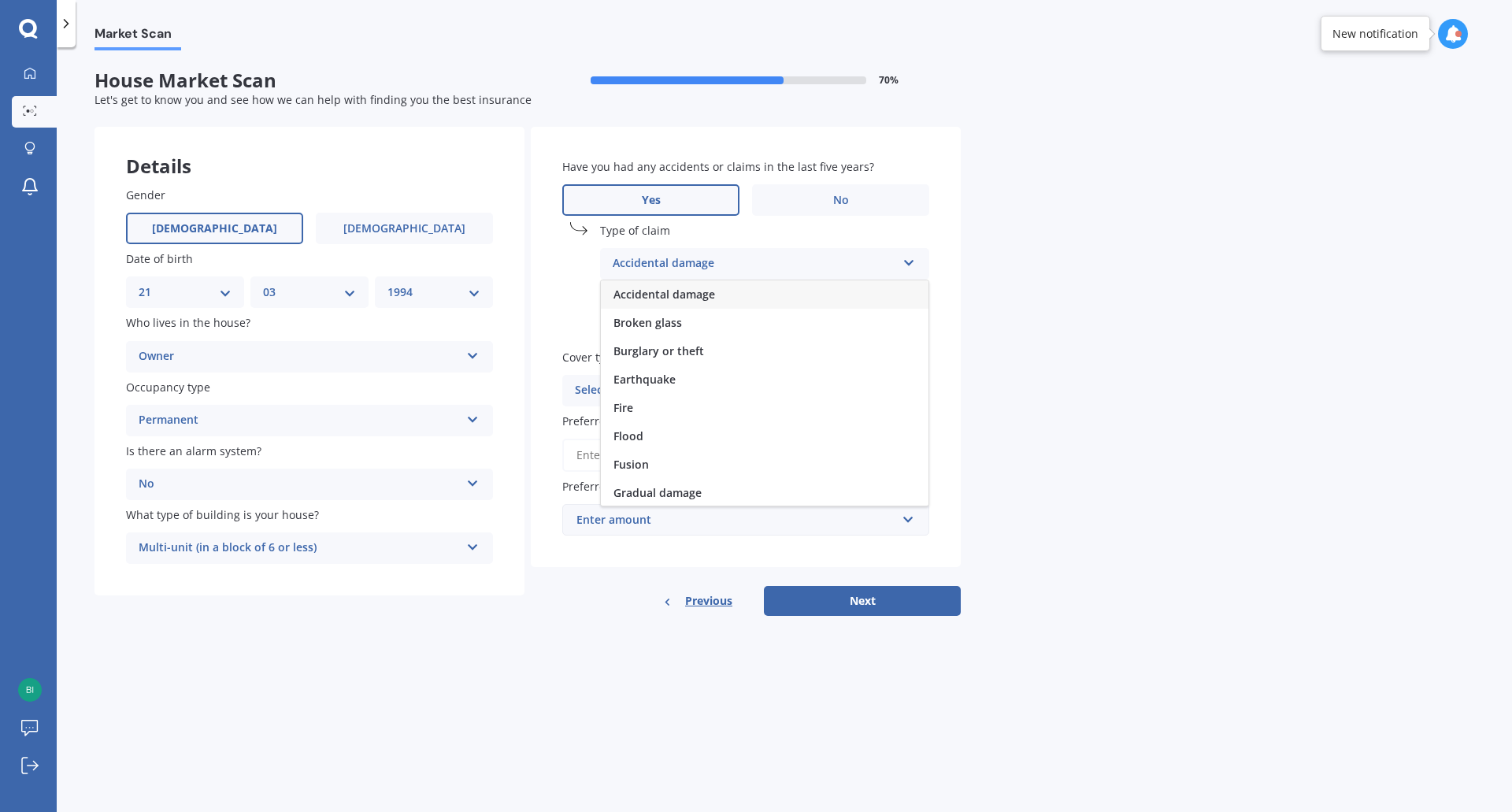
click at [702, 293] on span "Accidental damage" at bounding box center [664, 294] width 102 height 15
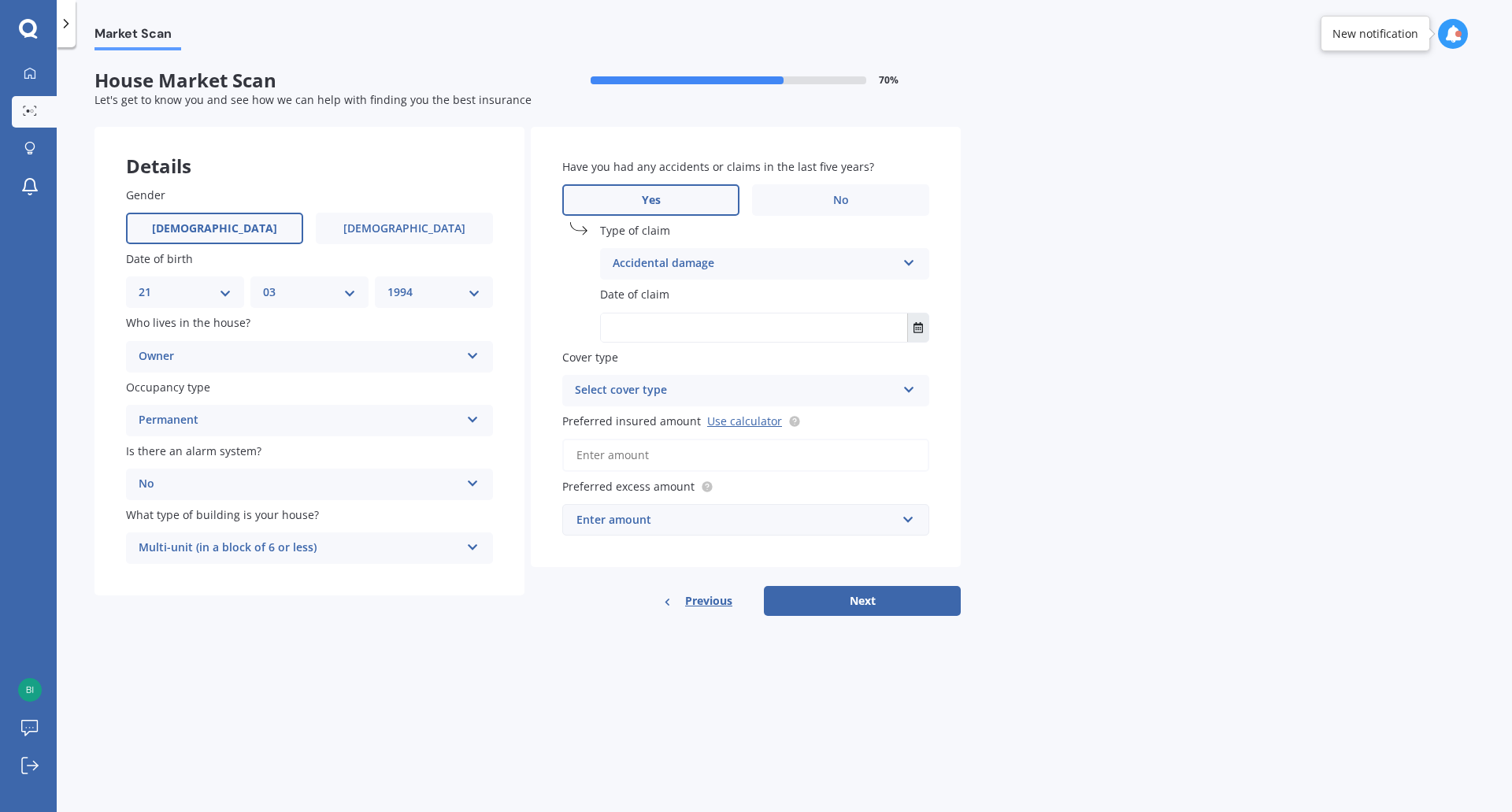
click at [918, 330] on icon "Select date" at bounding box center [918, 327] width 9 height 11
click at [666, 367] on icon "button" at bounding box center [662, 367] width 7 height 4
click at [655, 368] on button "2025" at bounding box center [639, 366] width 57 height 28
click at [734, 432] on span "2021" at bounding box center [737, 439] width 25 height 15
click at [688, 469] on span "Jun" at bounding box center [684, 467] width 18 height 15
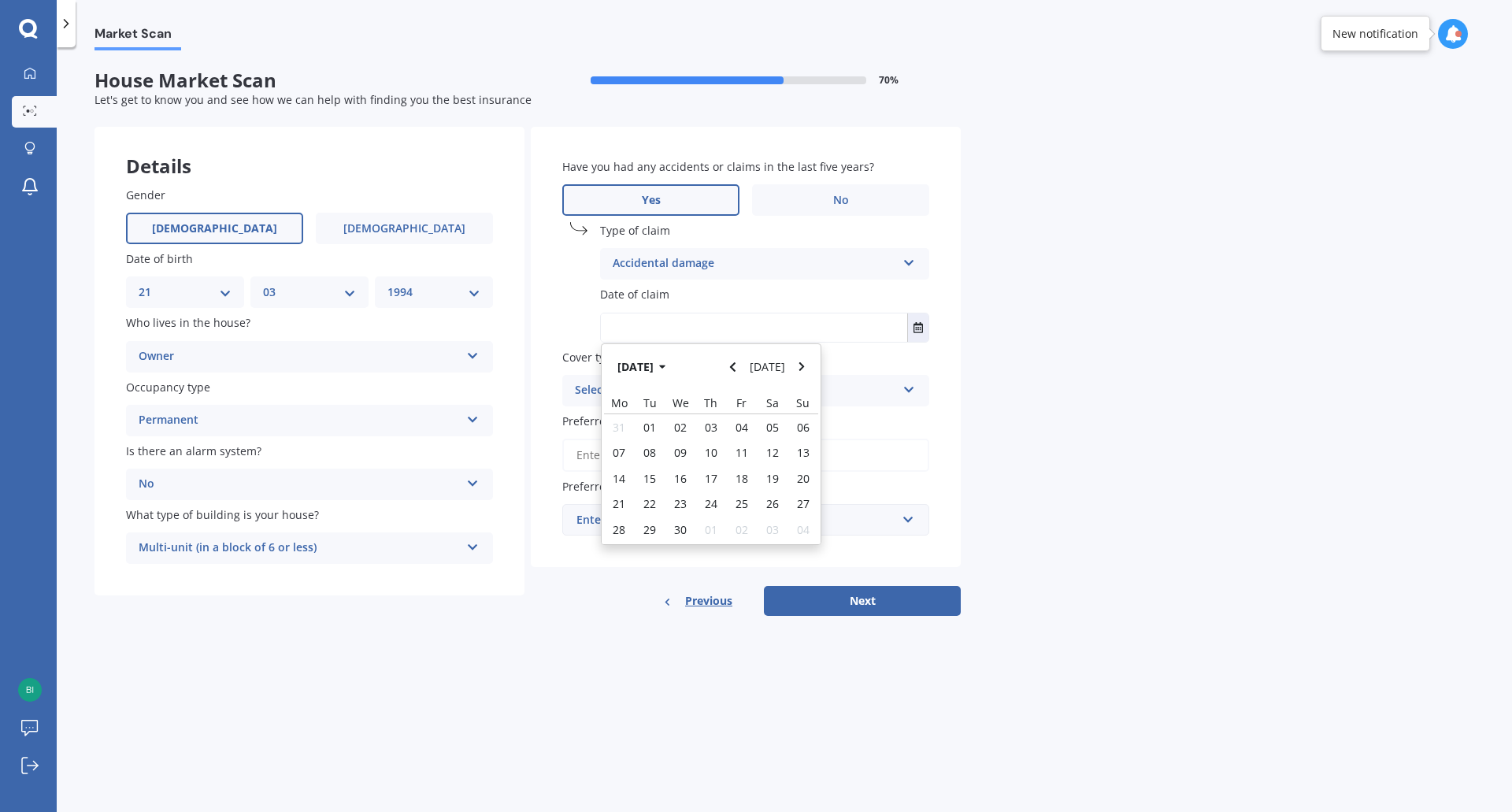
click at [1110, 449] on div "Market Scan House Market Scan 70 % Let's get to know you and see how we can hel…" at bounding box center [784, 433] width 1455 height 764
click at [898, 387] on div "Select cover type High" at bounding box center [746, 391] width 367 height 32
click at [604, 386] on div "High" at bounding box center [735, 391] width 322 height 19
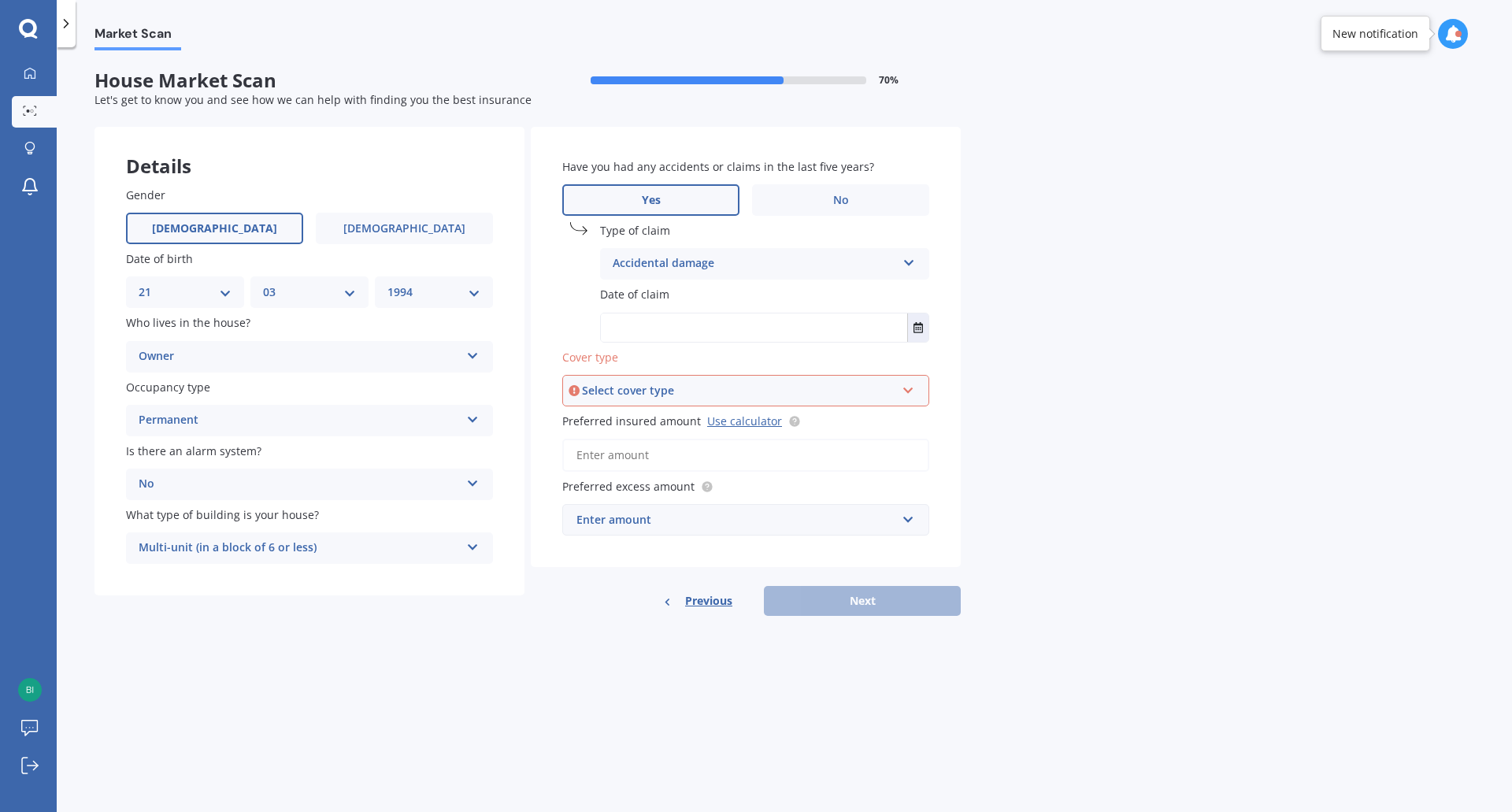
click at [915, 386] on div "Select cover type High" at bounding box center [746, 391] width 367 height 32
click at [596, 415] on span "High" at bounding box center [588, 420] width 25 height 15
click at [911, 390] on icon at bounding box center [909, 387] width 13 height 11
click at [864, 423] on div "High" at bounding box center [746, 421] width 365 height 28
click at [1027, 425] on div "Market Scan House Market Scan 70 % Let's get to know you and see how we can hel…" at bounding box center [784, 433] width 1455 height 764
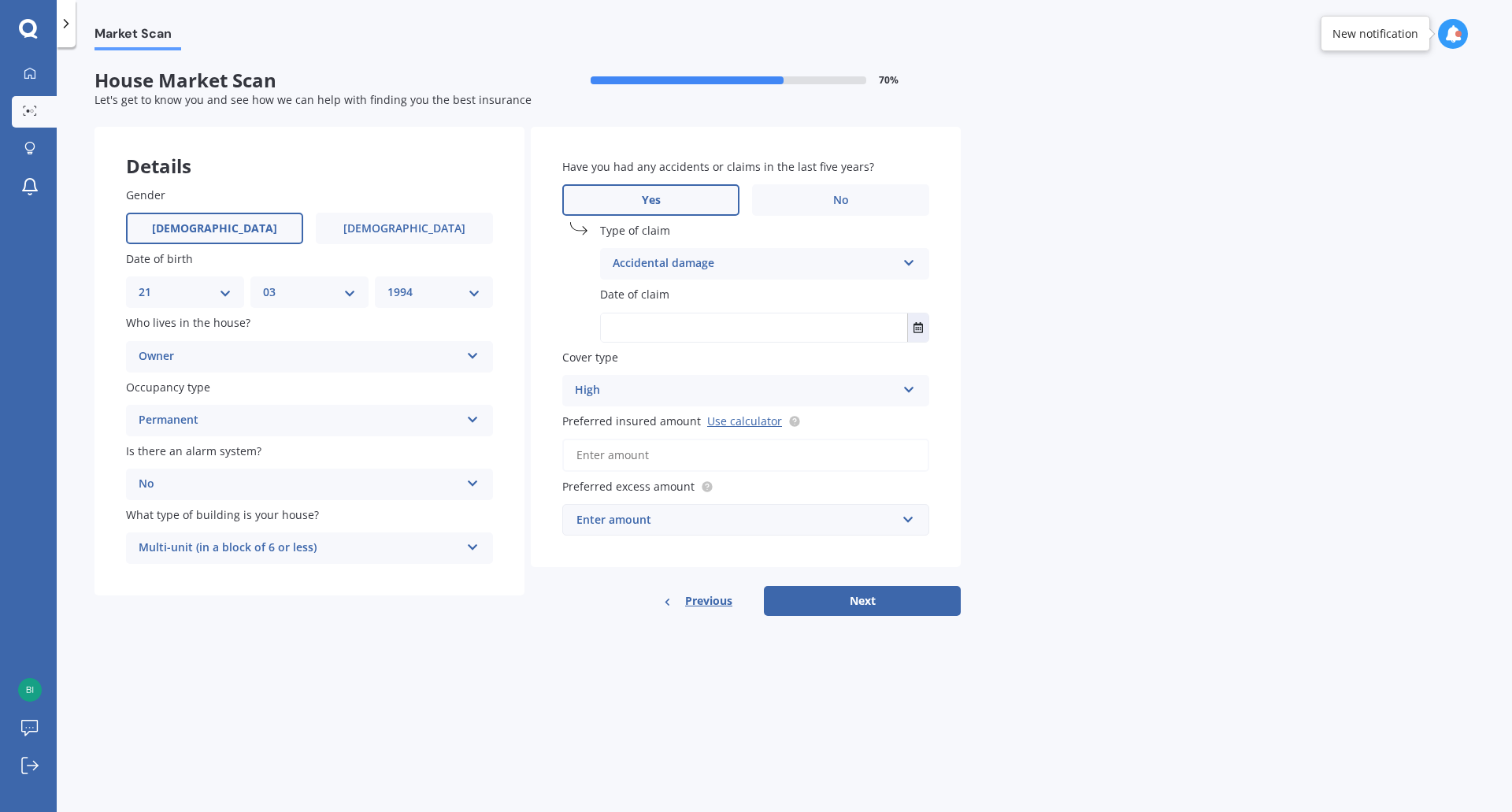
click at [715, 327] on input "text" at bounding box center [754, 327] width 307 height 28
click at [889, 514] on div "Enter amount" at bounding box center [735, 519] width 320 height 18
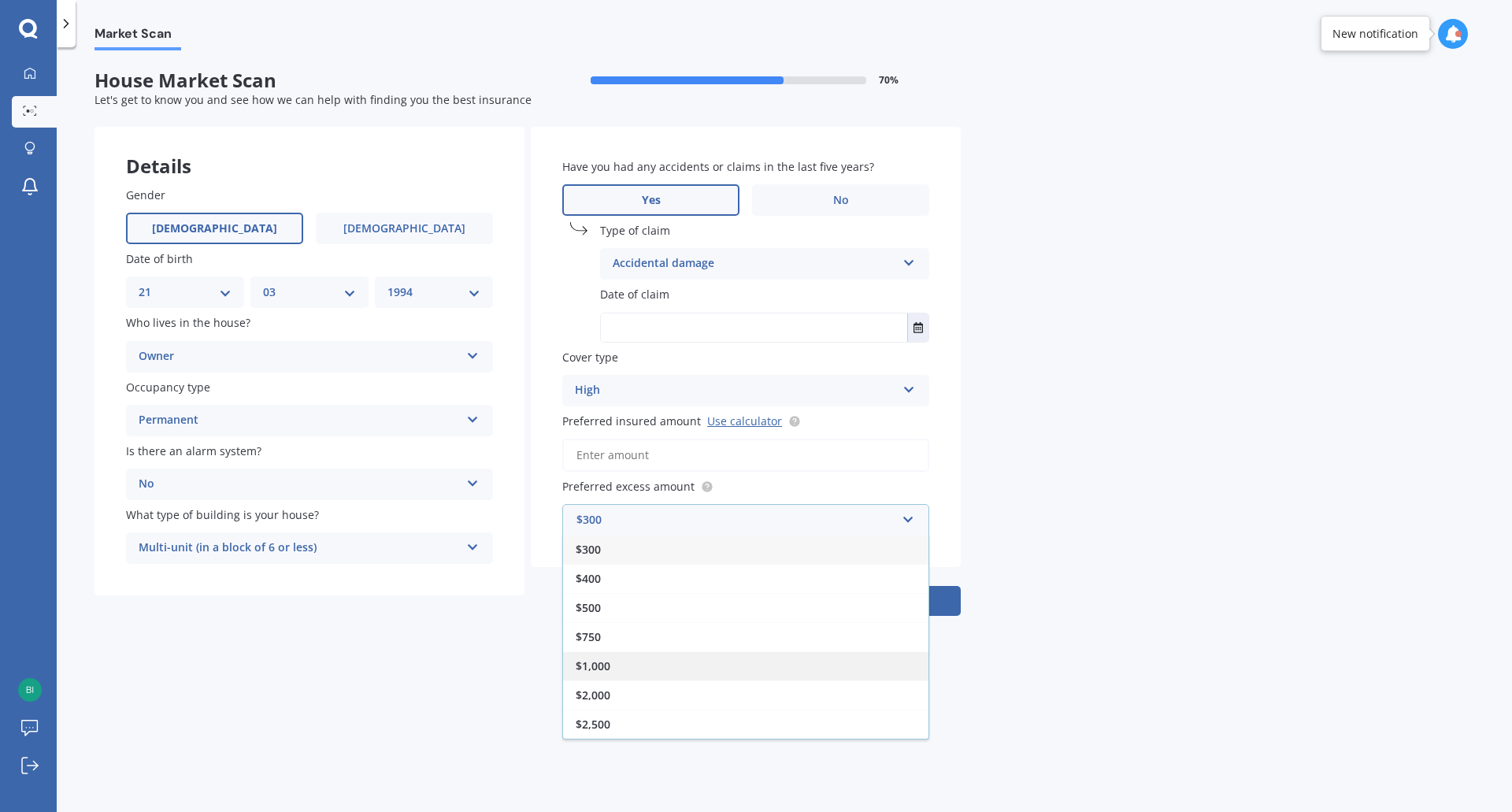
click at [603, 668] on span "$1,000" at bounding box center [593, 666] width 34 height 15
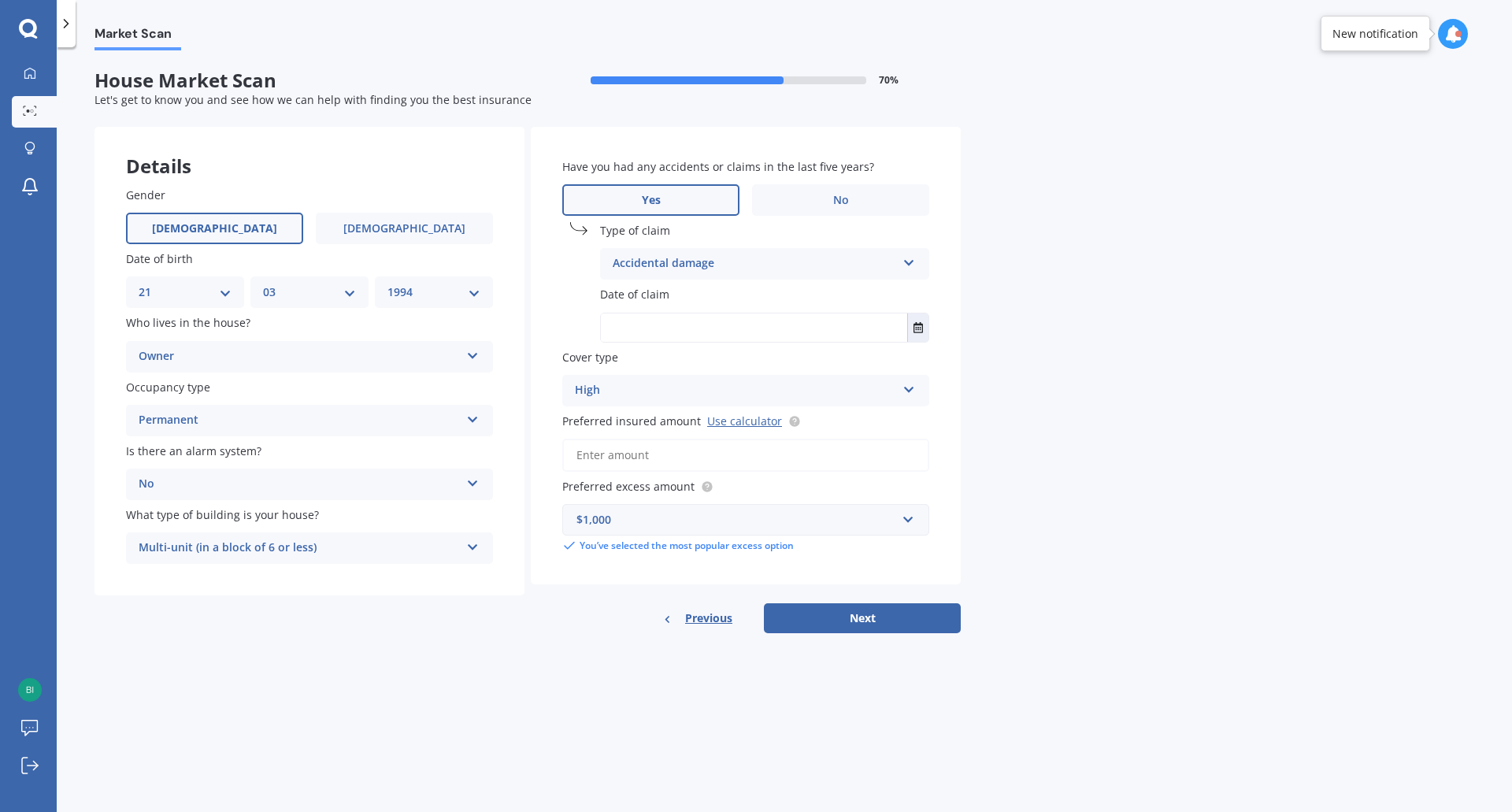
click at [639, 450] on input "Preferred insured amount Use calculator" at bounding box center [746, 455] width 367 height 33
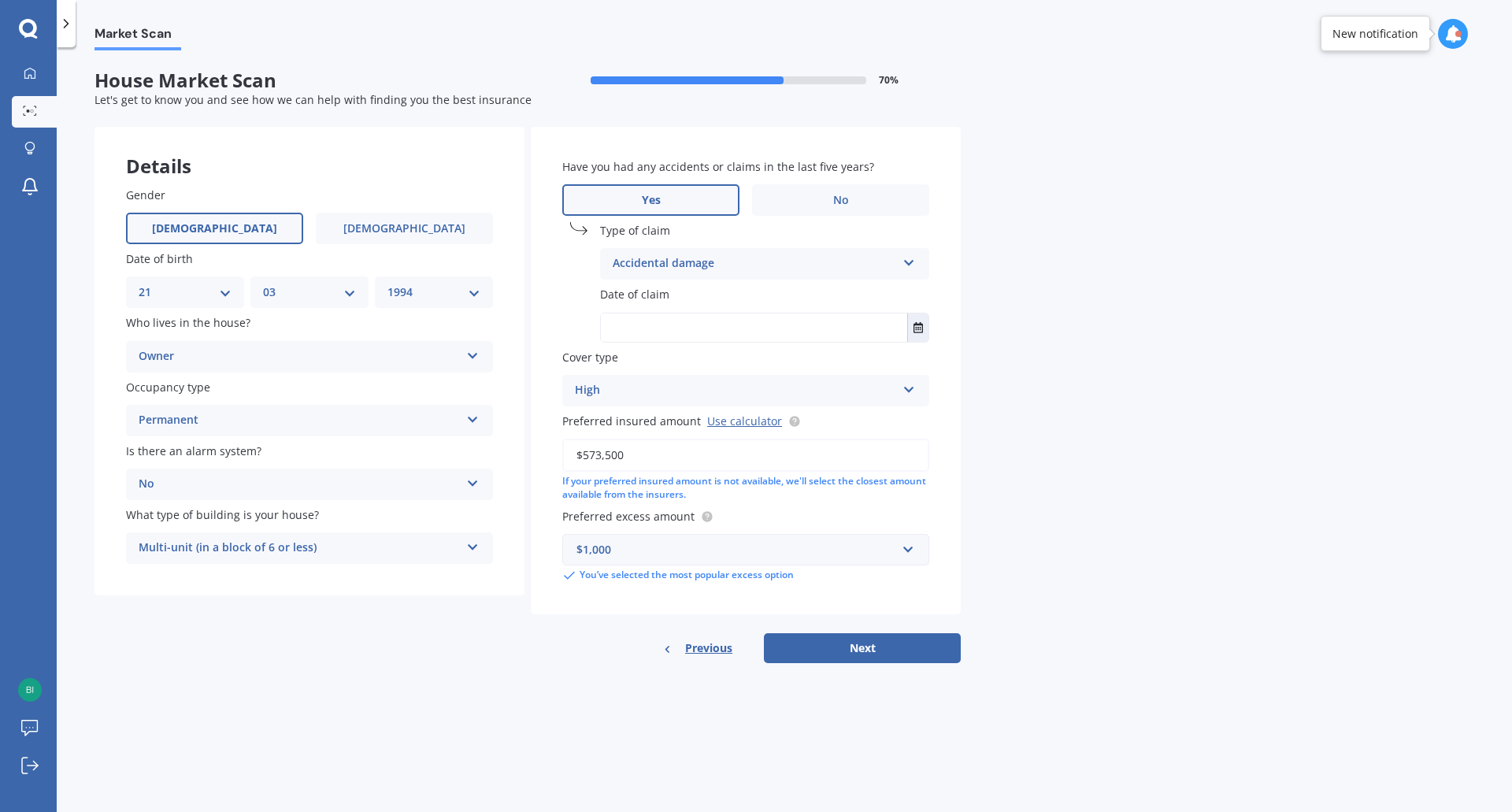
type input "$573,500"
click at [602, 688] on div "Market Scan House Market Scan 70 % Let's get to know you and see how we can hel…" at bounding box center [784, 433] width 1455 height 764
click at [915, 330] on icon "Select date" at bounding box center [918, 327] width 9 height 11
click at [667, 363] on button "[DATE]" at bounding box center [644, 366] width 68 height 28
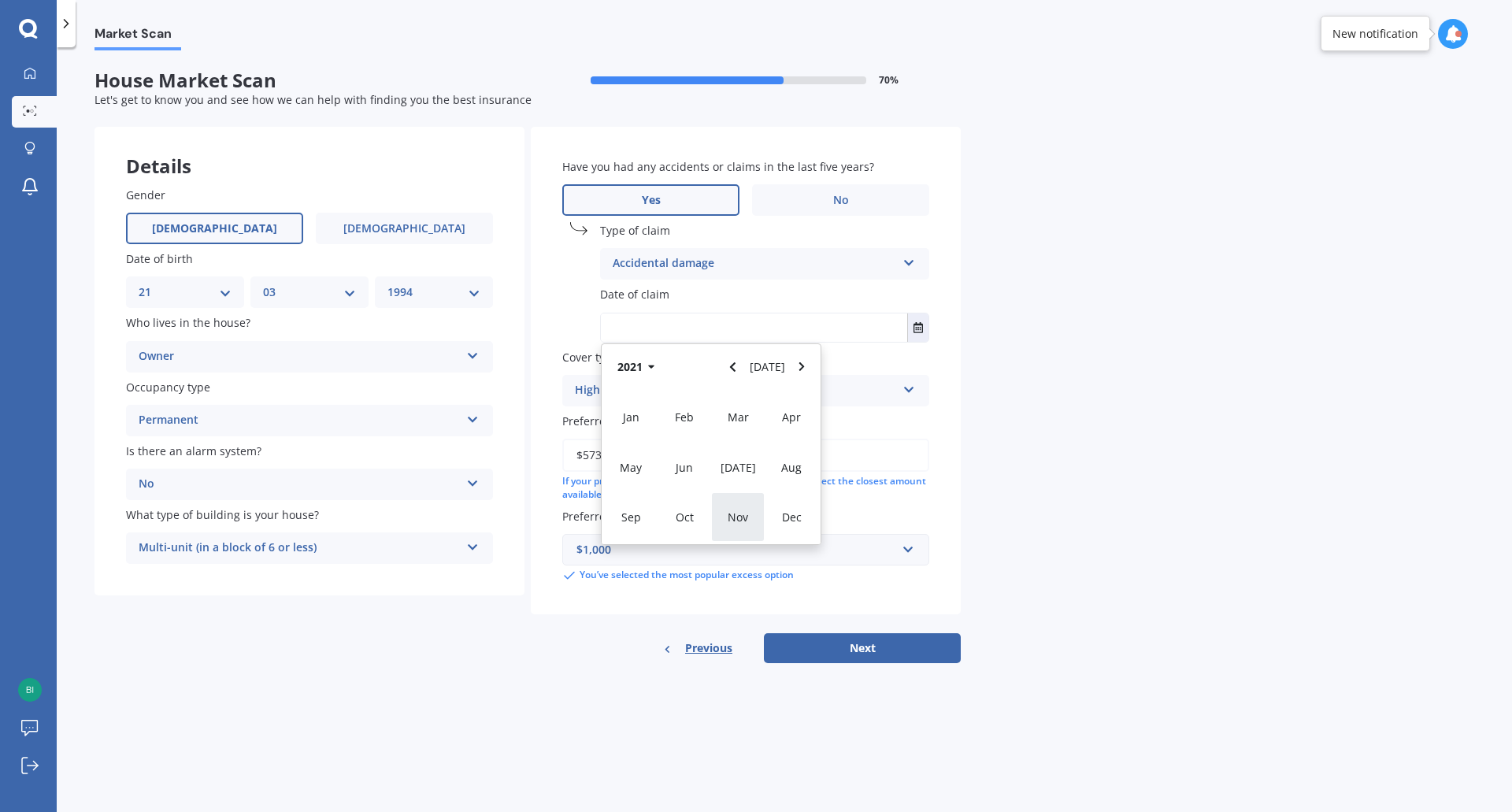
click at [748, 522] on span "Nov" at bounding box center [738, 517] width 21 height 15
click at [616, 426] on span "01" at bounding box center [619, 427] width 13 height 15
type input "[DATE]"
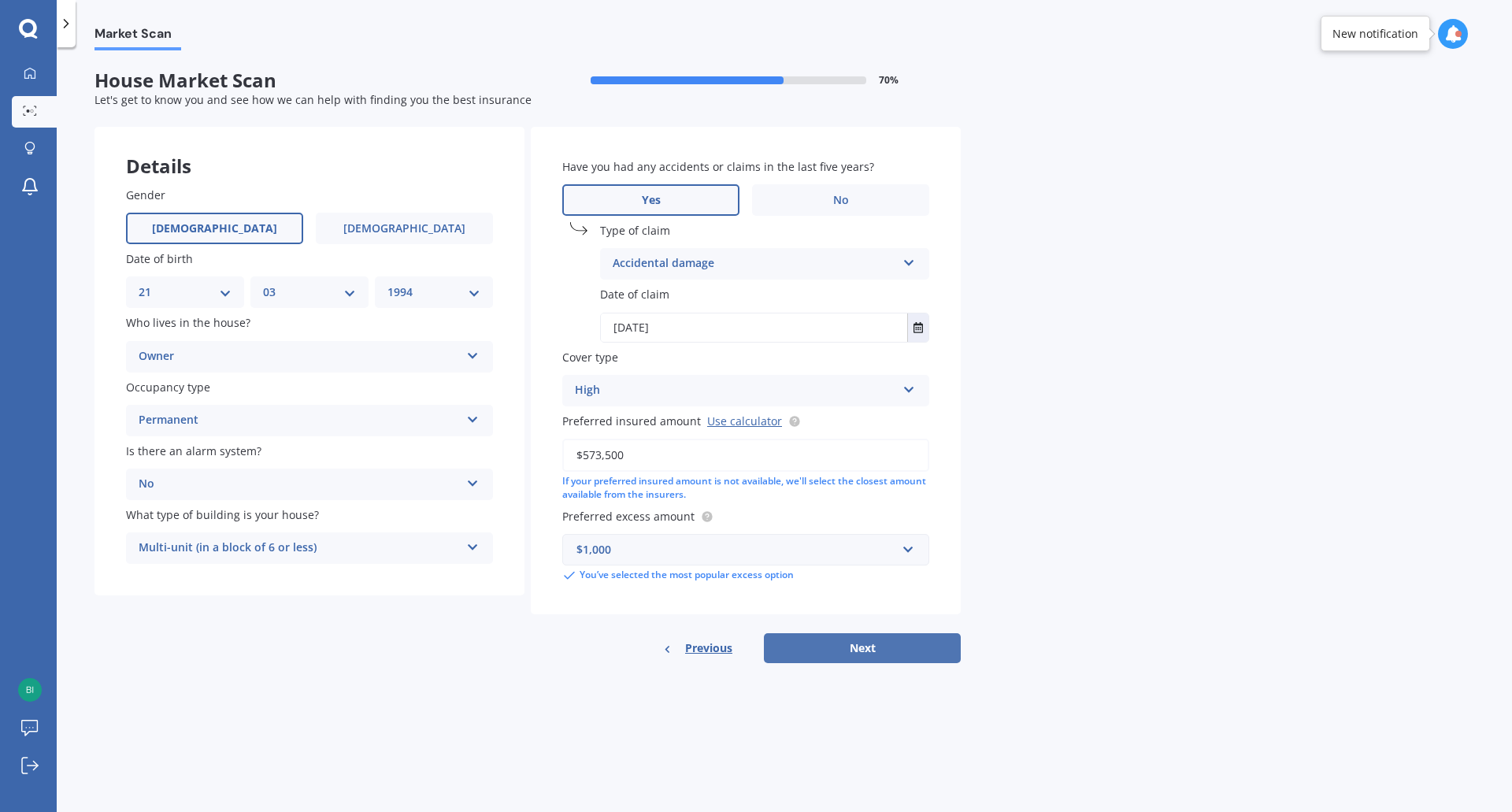
click at [893, 652] on button "Next" at bounding box center [861, 648] width 197 height 30
select select "21"
select select "03"
select select "1994"
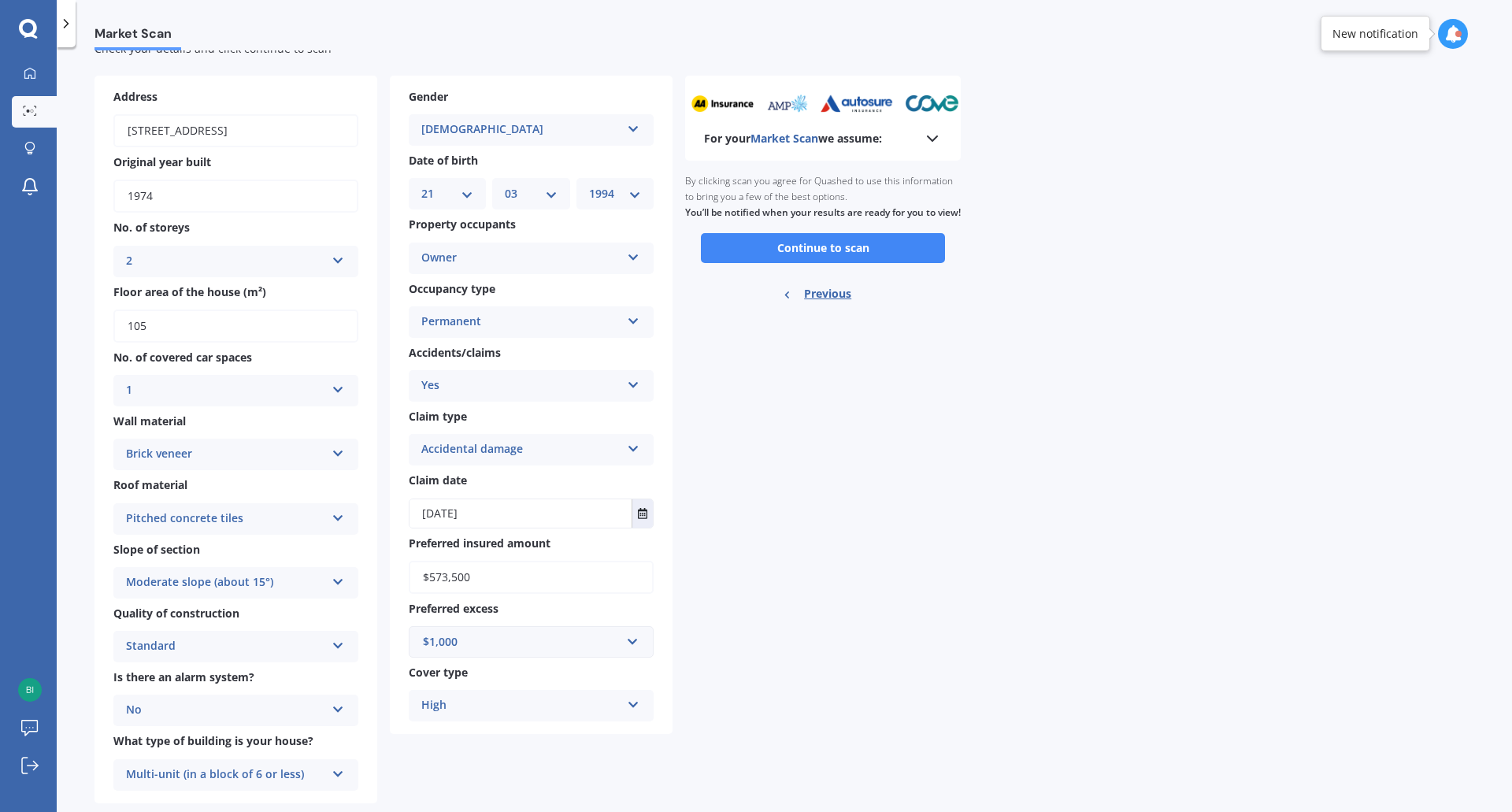
scroll to position [84, 0]
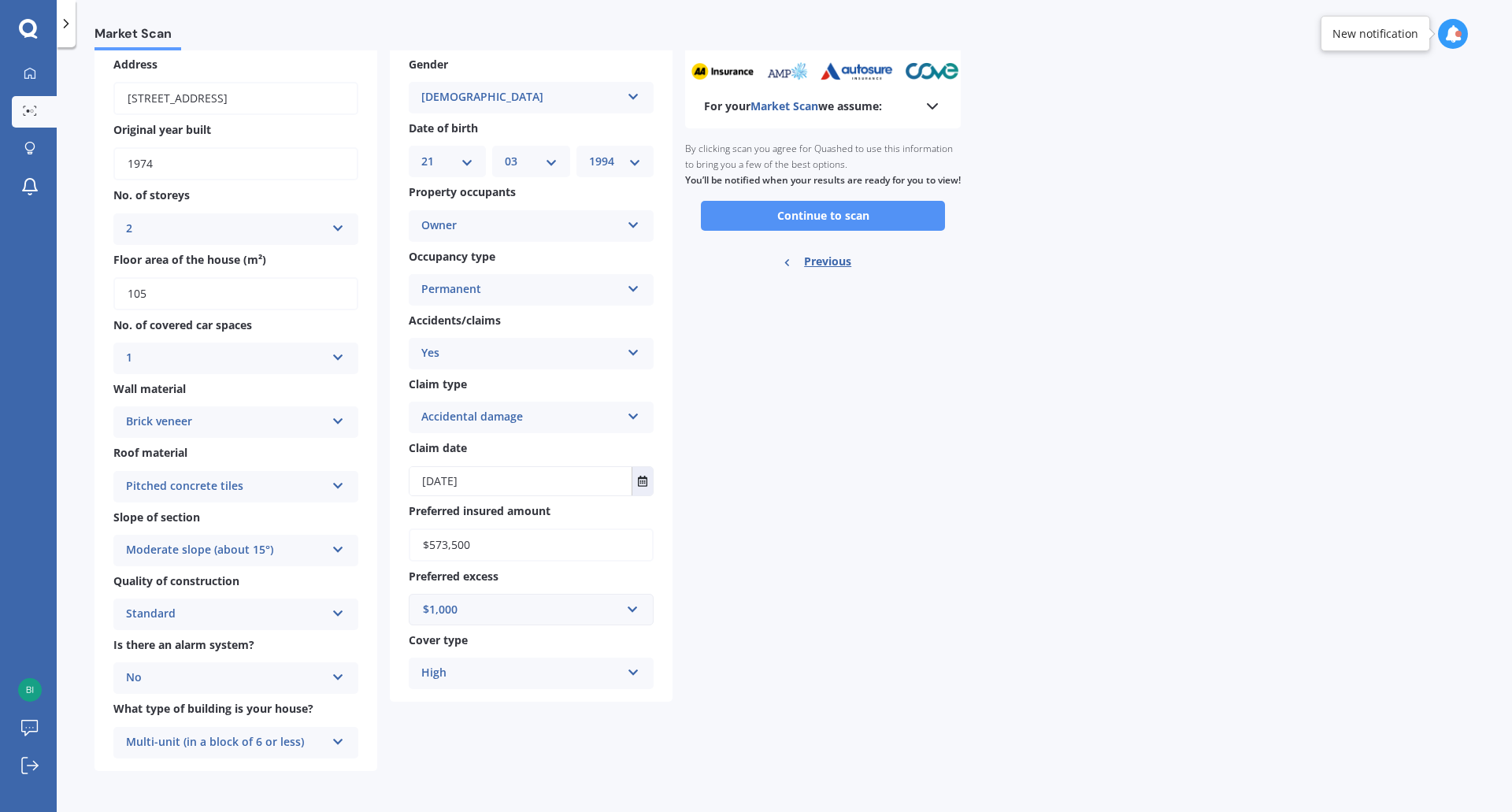
click at [859, 230] on button "Continue to scan" at bounding box center [823, 215] width 244 height 30
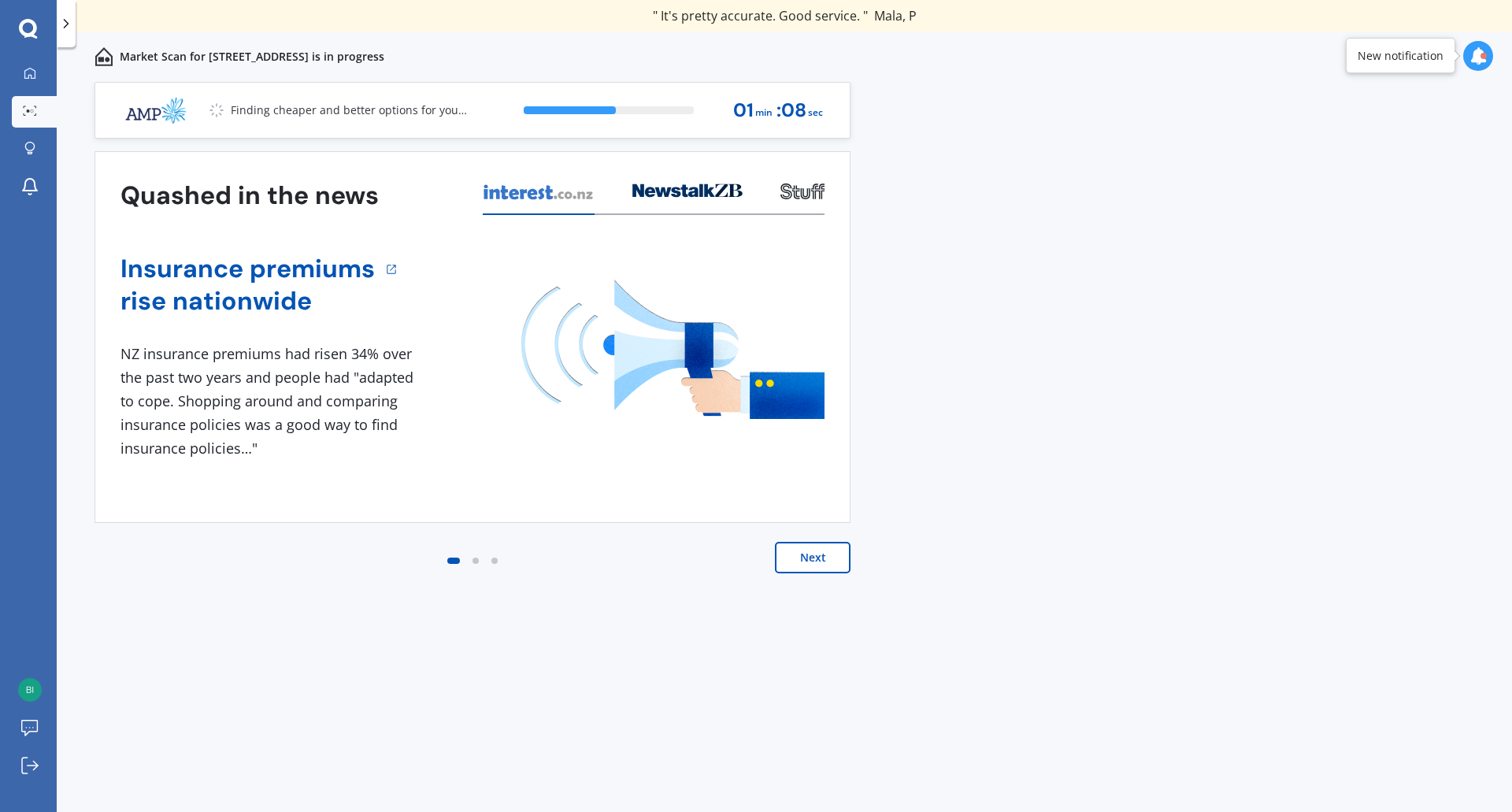
click at [813, 561] on button "Next" at bounding box center [812, 557] width 76 height 32
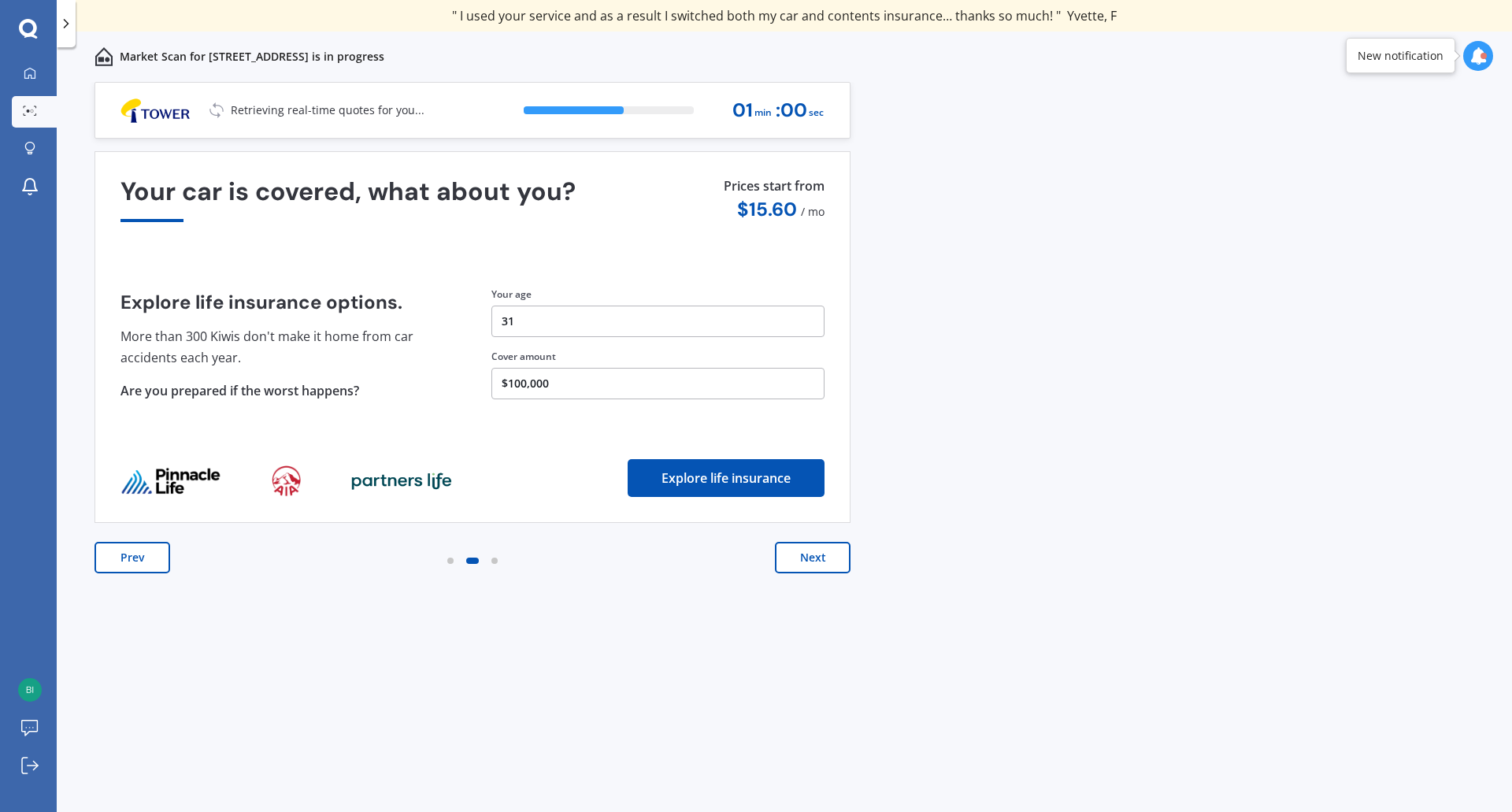
click at [150, 563] on button "Prev" at bounding box center [131, 557] width 76 height 32
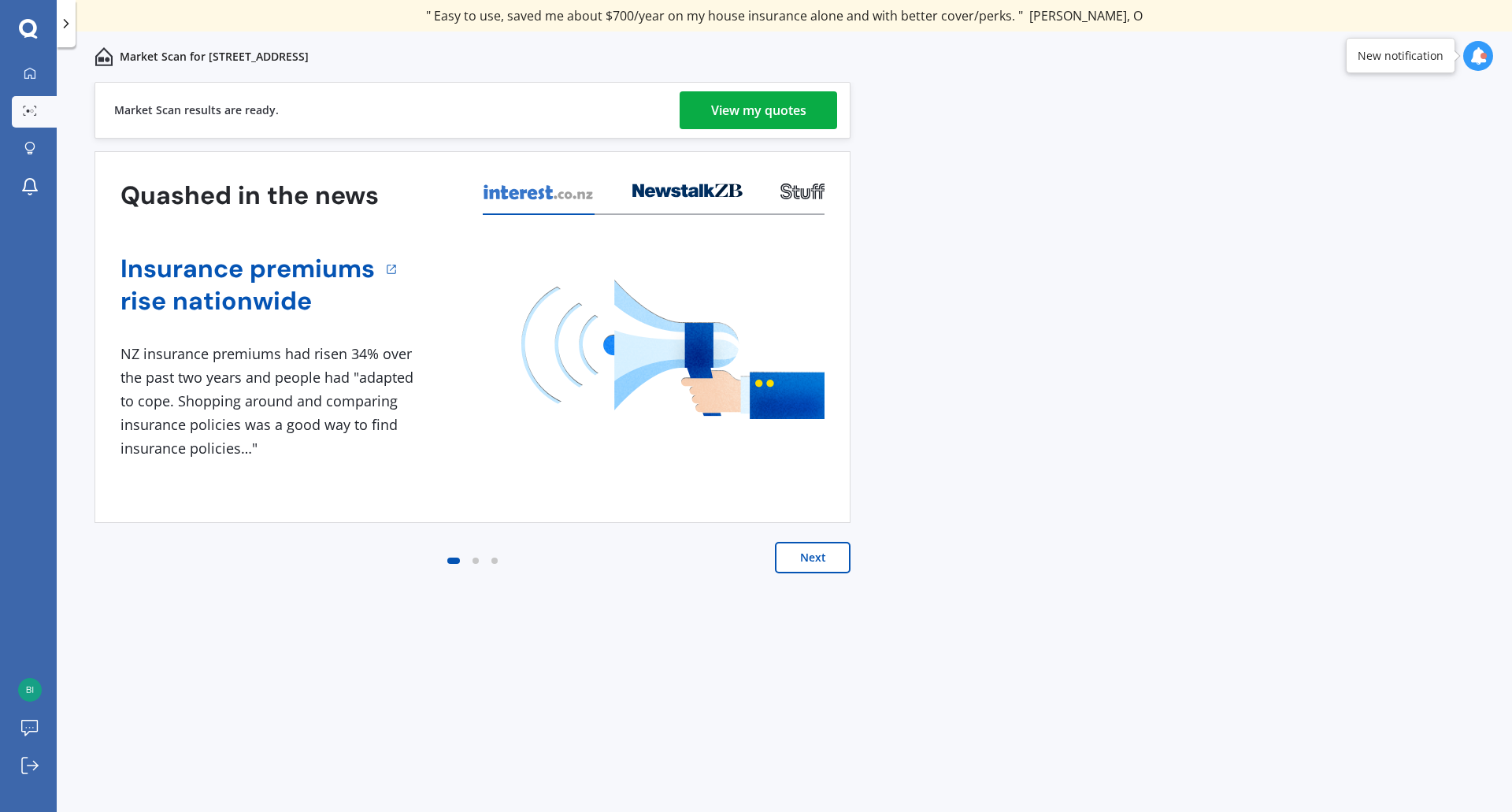
click at [777, 108] on div "View my quotes" at bounding box center [759, 110] width 95 height 38
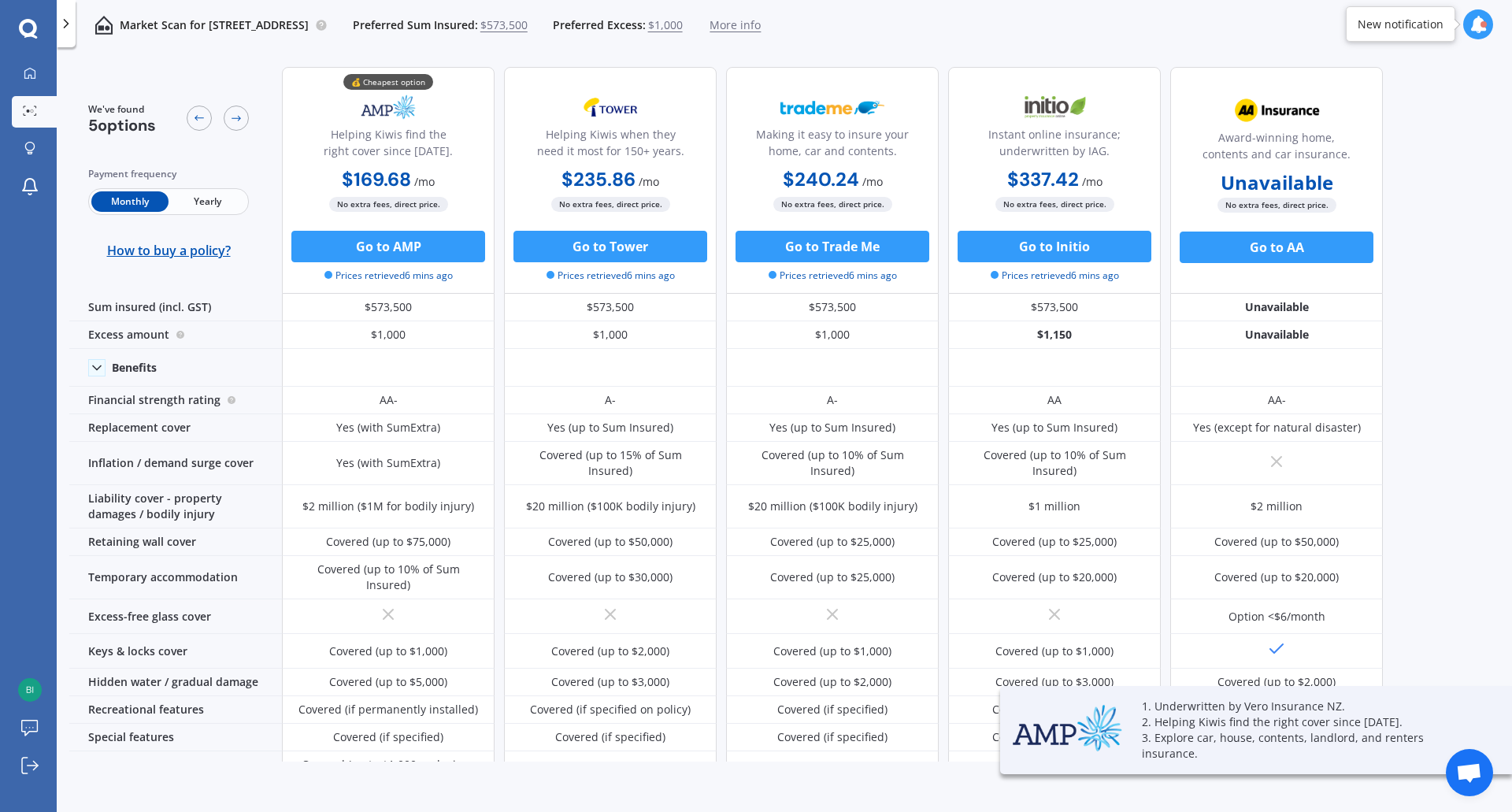
click at [212, 200] on span "Yearly" at bounding box center [207, 201] width 77 height 21
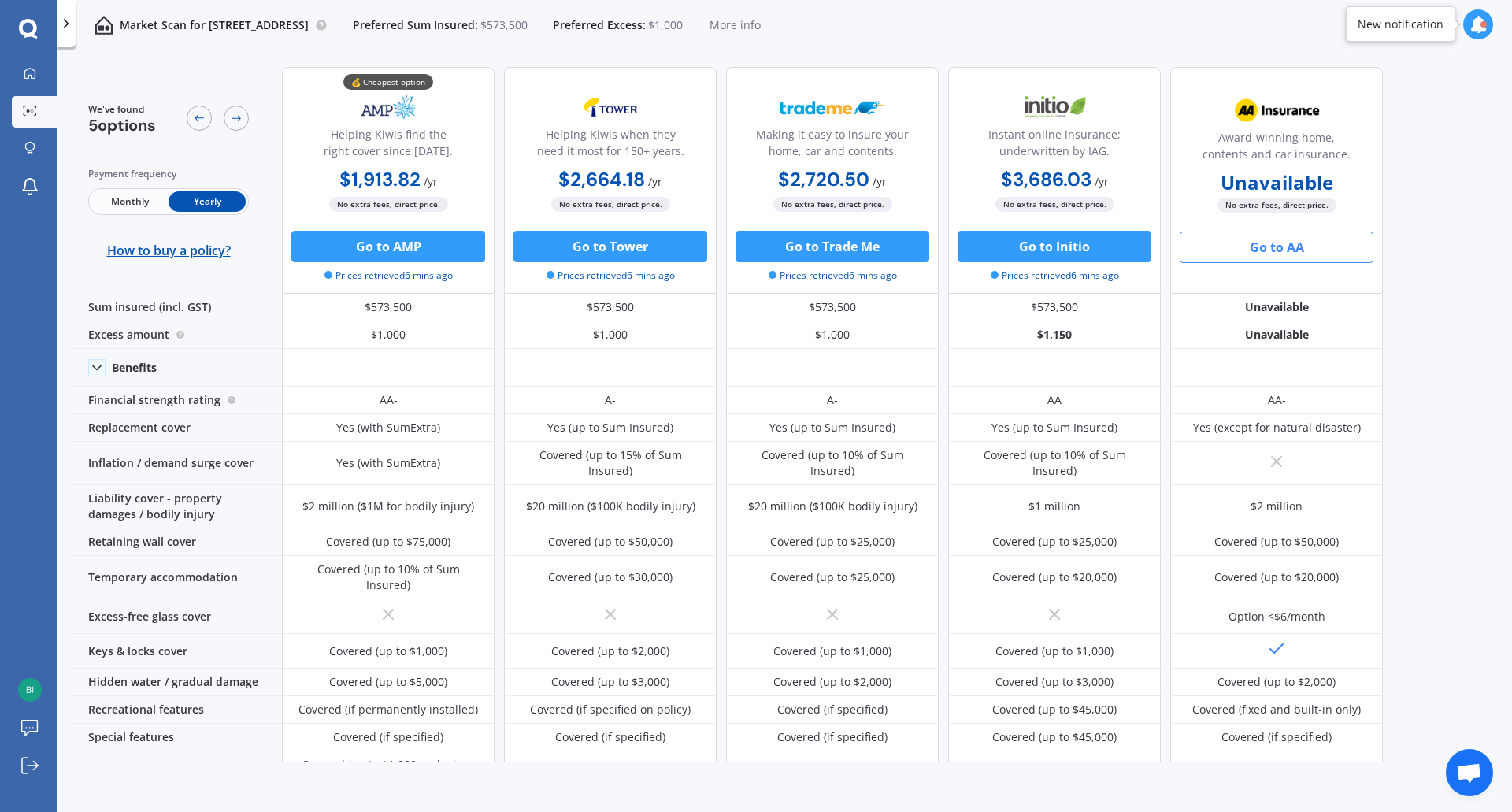
click at [1258, 246] on button "Go to AA" at bounding box center [1276, 247] width 194 height 32
